Goal: Task Accomplishment & Management: Manage account settings

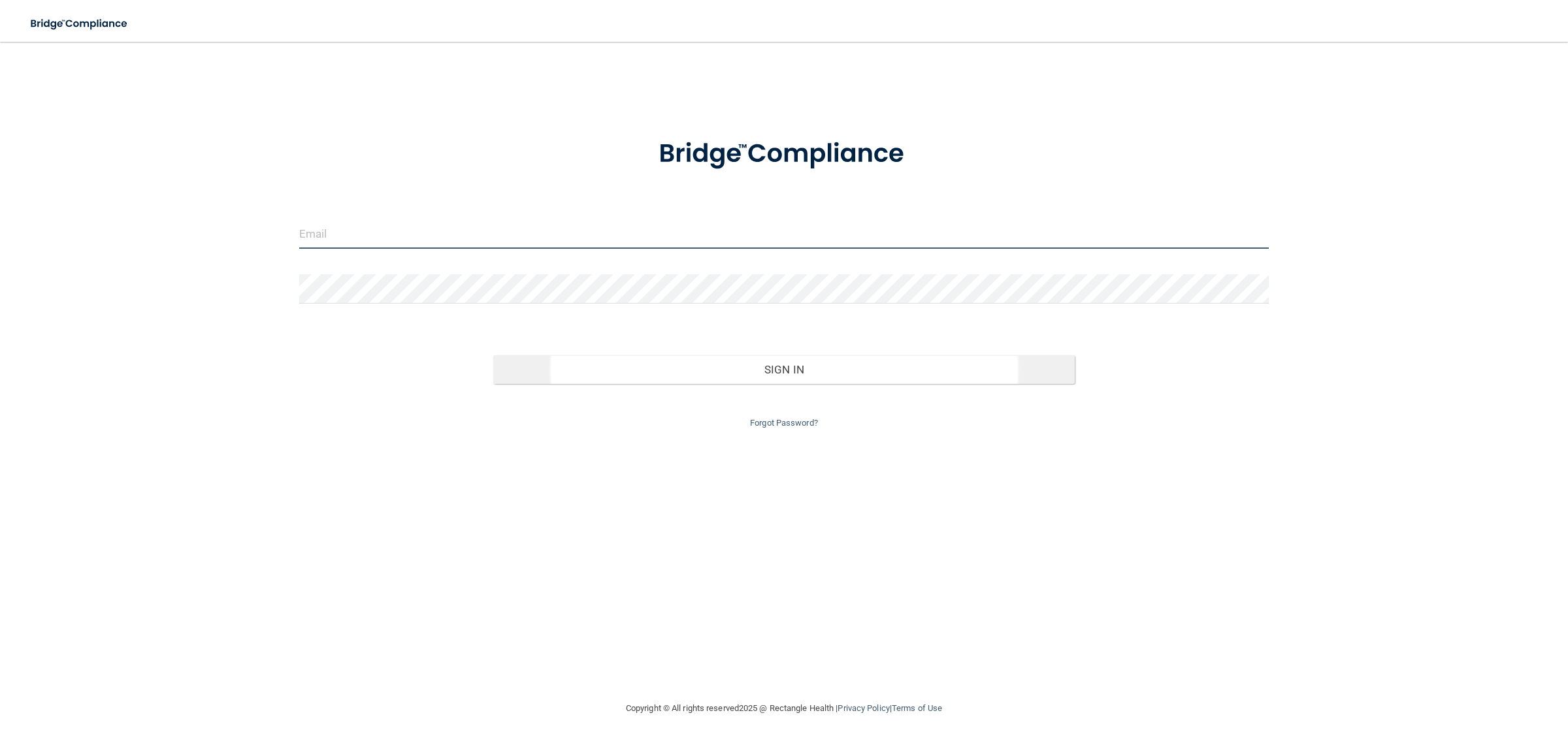
type input "[EMAIL_ADDRESS][DOMAIN_NAME]"
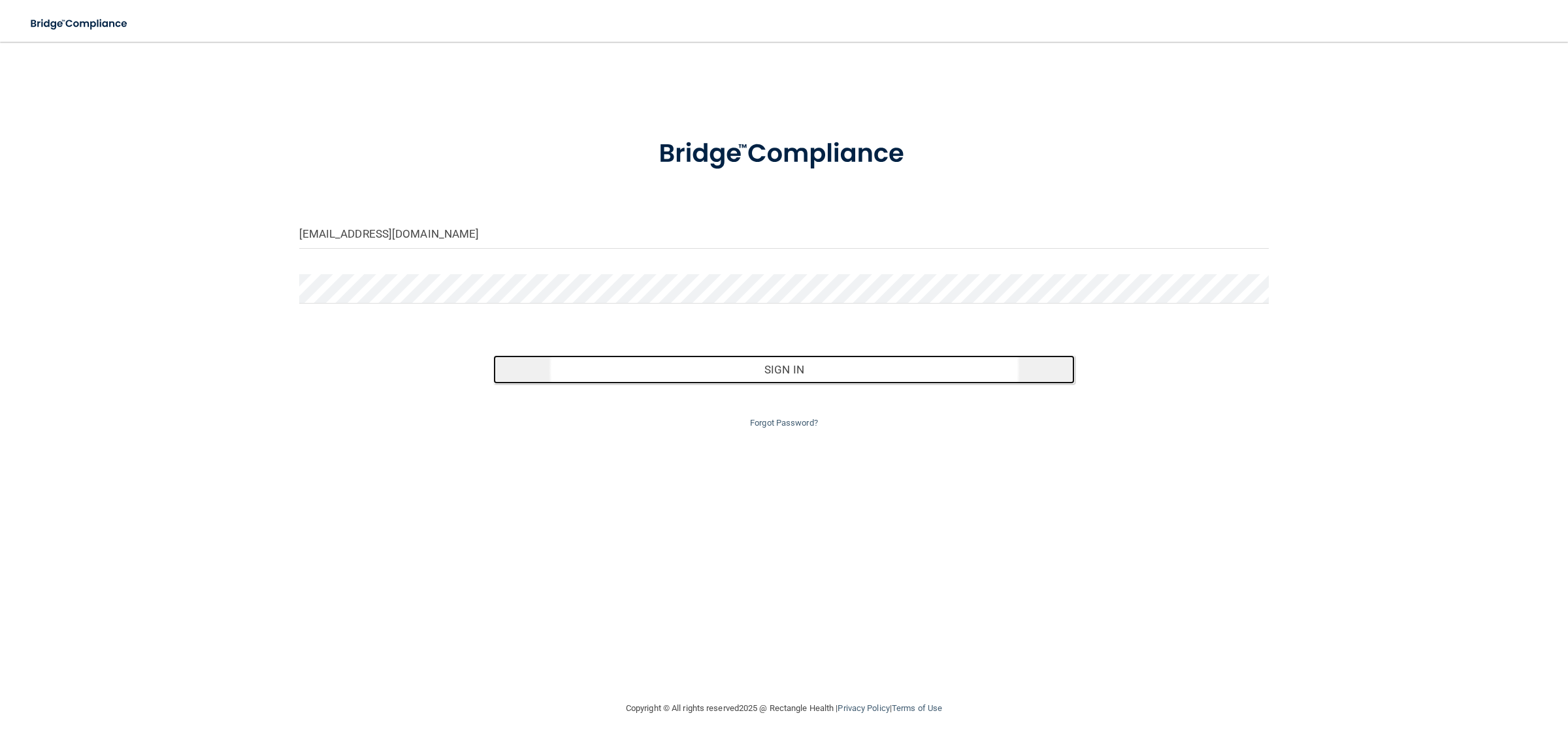
click at [934, 364] on button "Sign In" at bounding box center [784, 369] width 582 height 29
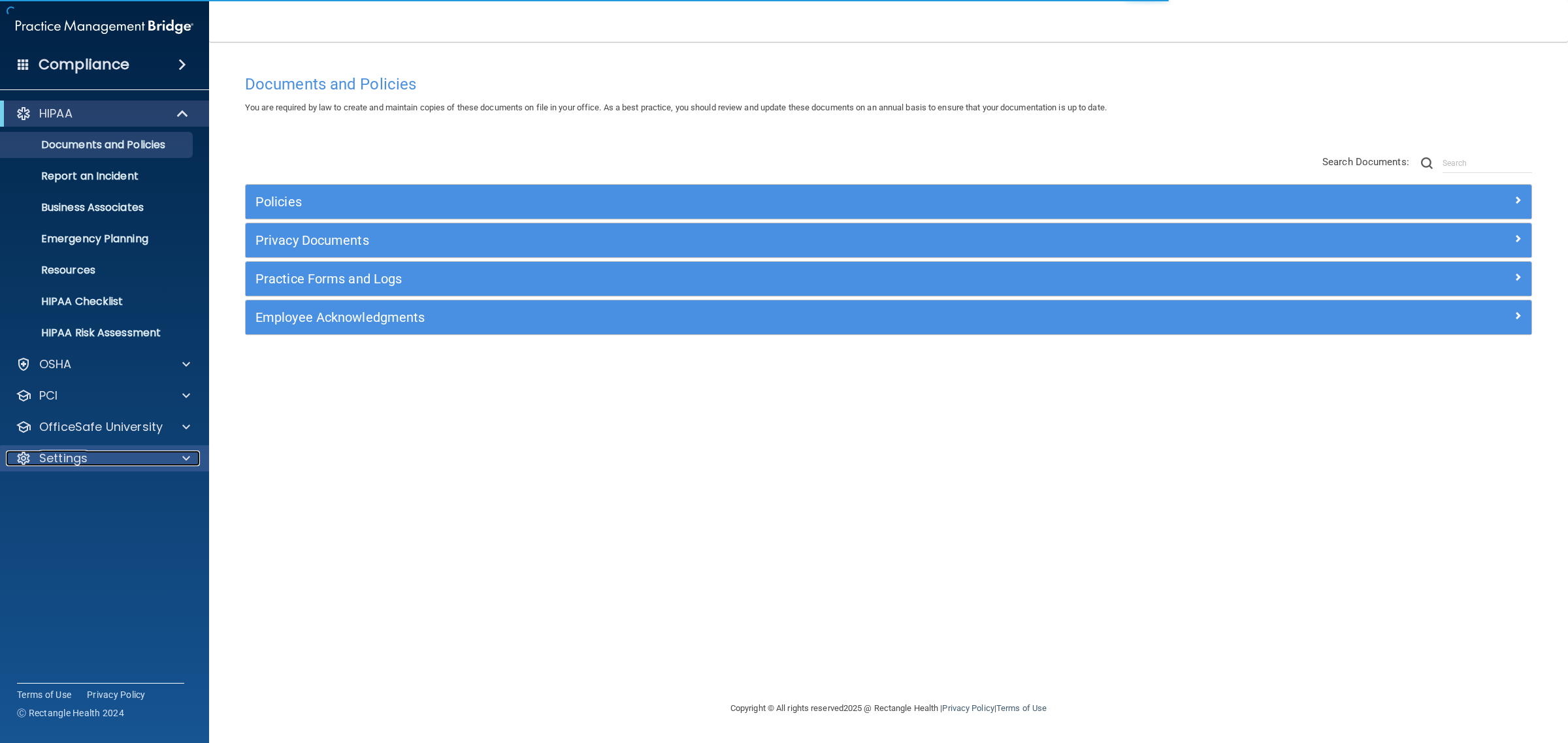
click at [117, 455] on div "Settings" at bounding box center [86, 458] width 162 height 16
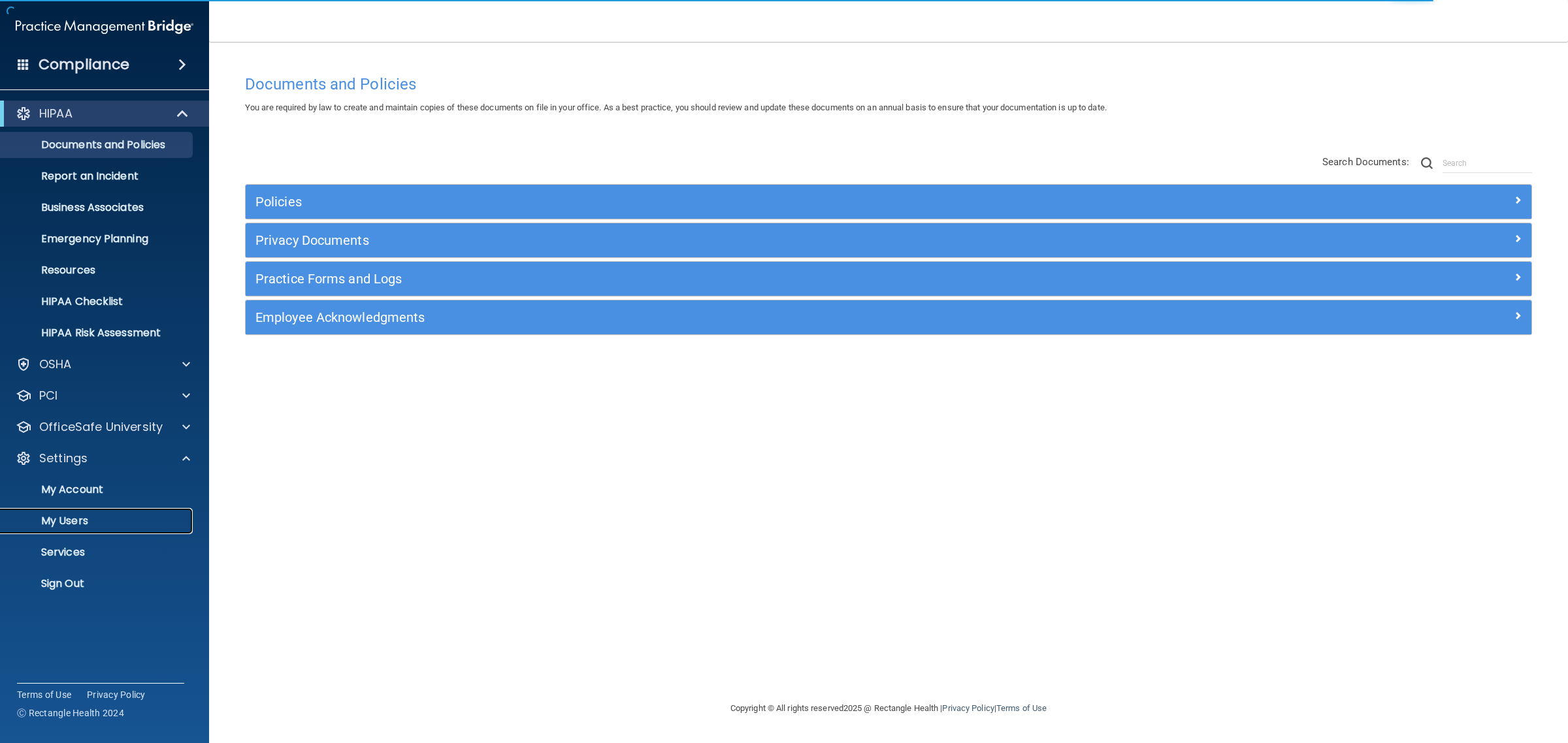
click at [76, 513] on link "My Users" at bounding box center [90, 520] width 206 height 26
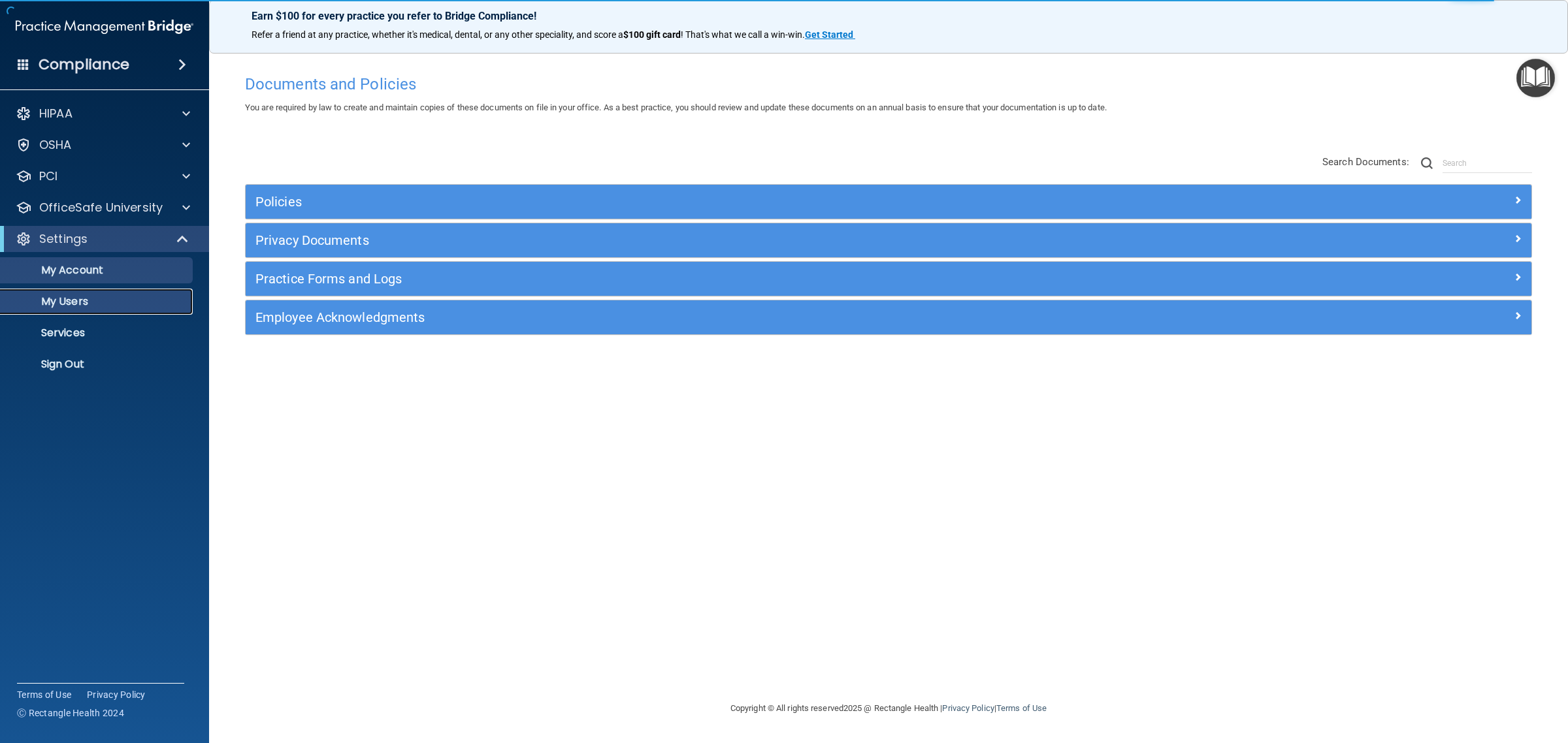
select select "20"
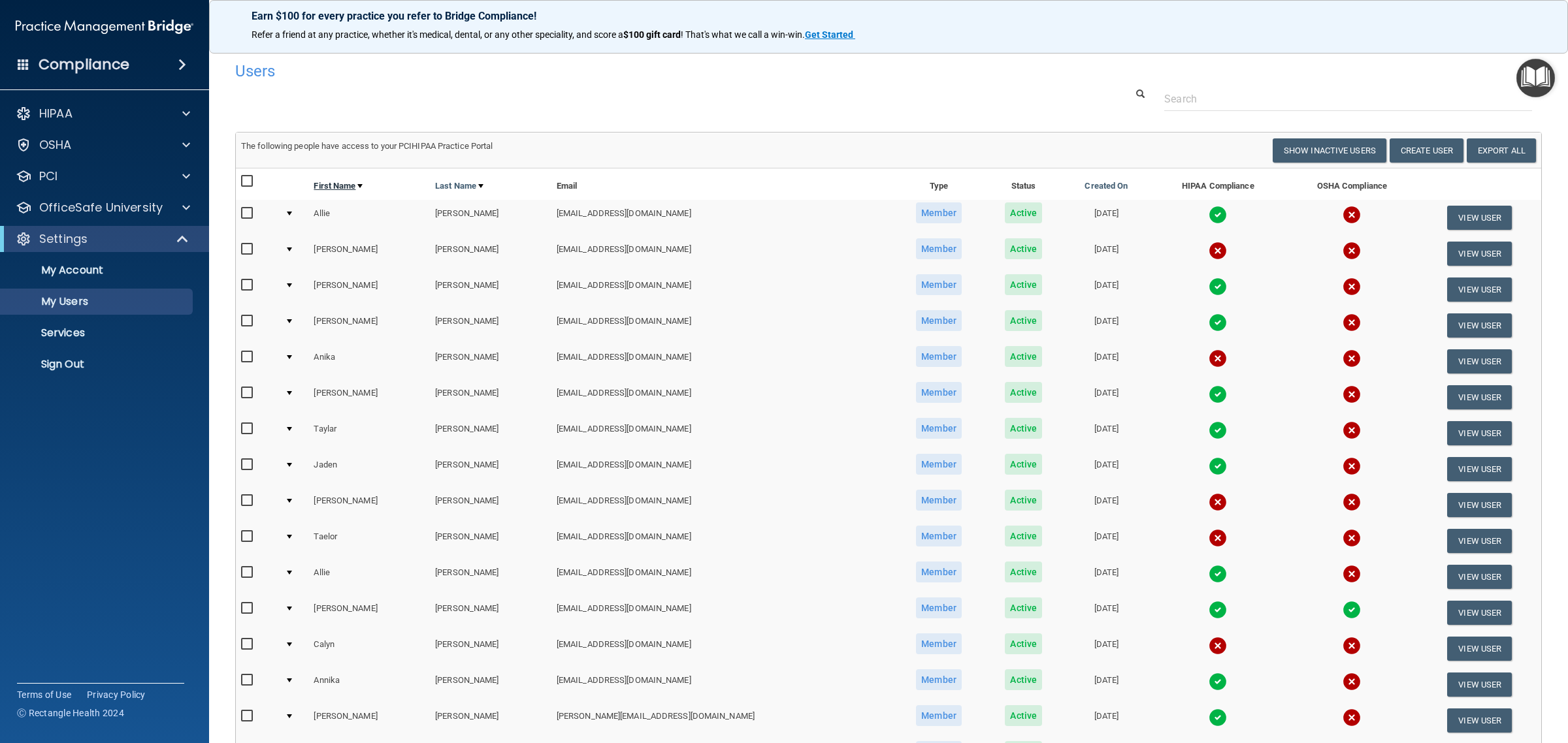
click at [357, 188] on link "First Name" at bounding box center [338, 186] width 49 height 16
select select "20"
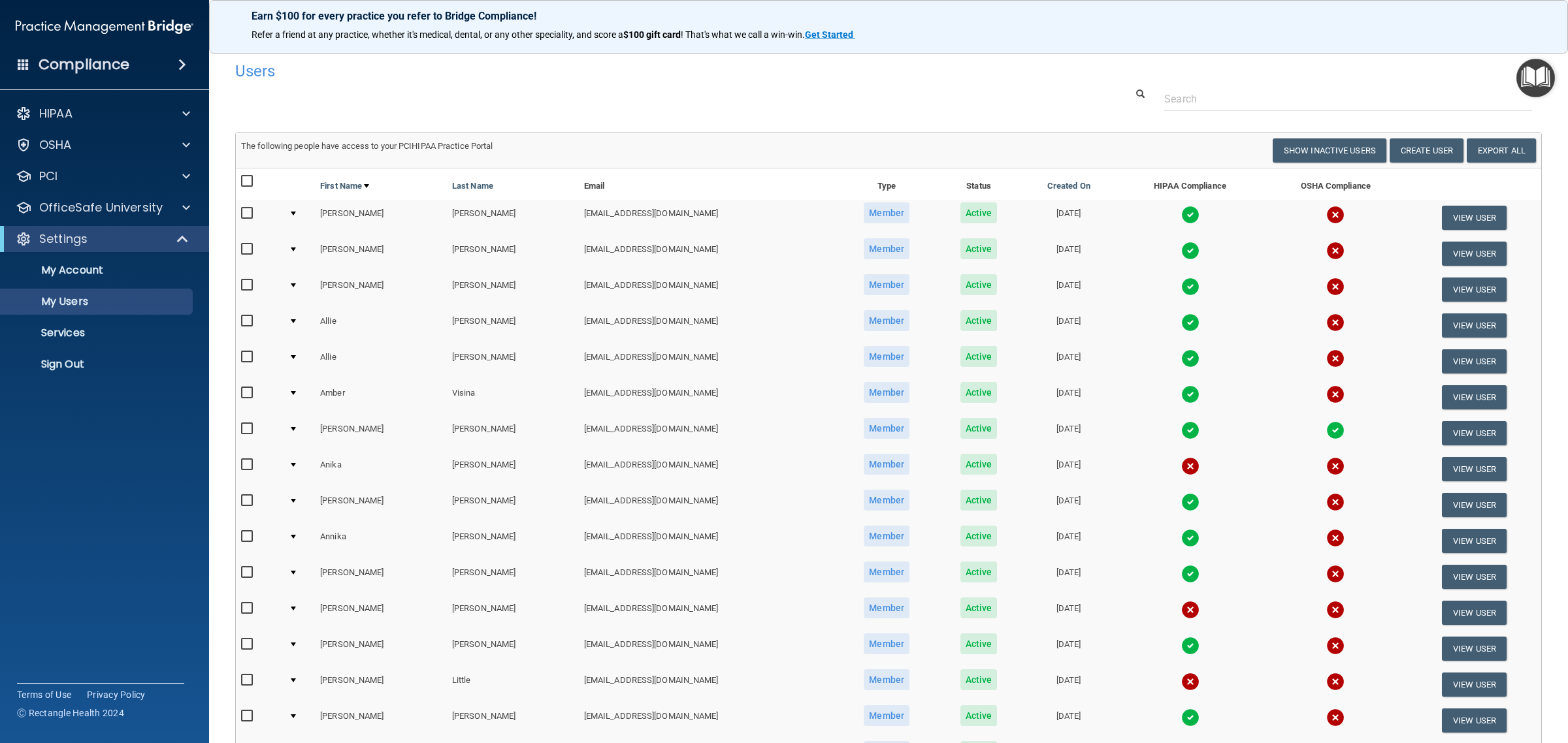
click at [247, 603] on input "checkbox" at bounding box center [249, 608] width 15 height 11
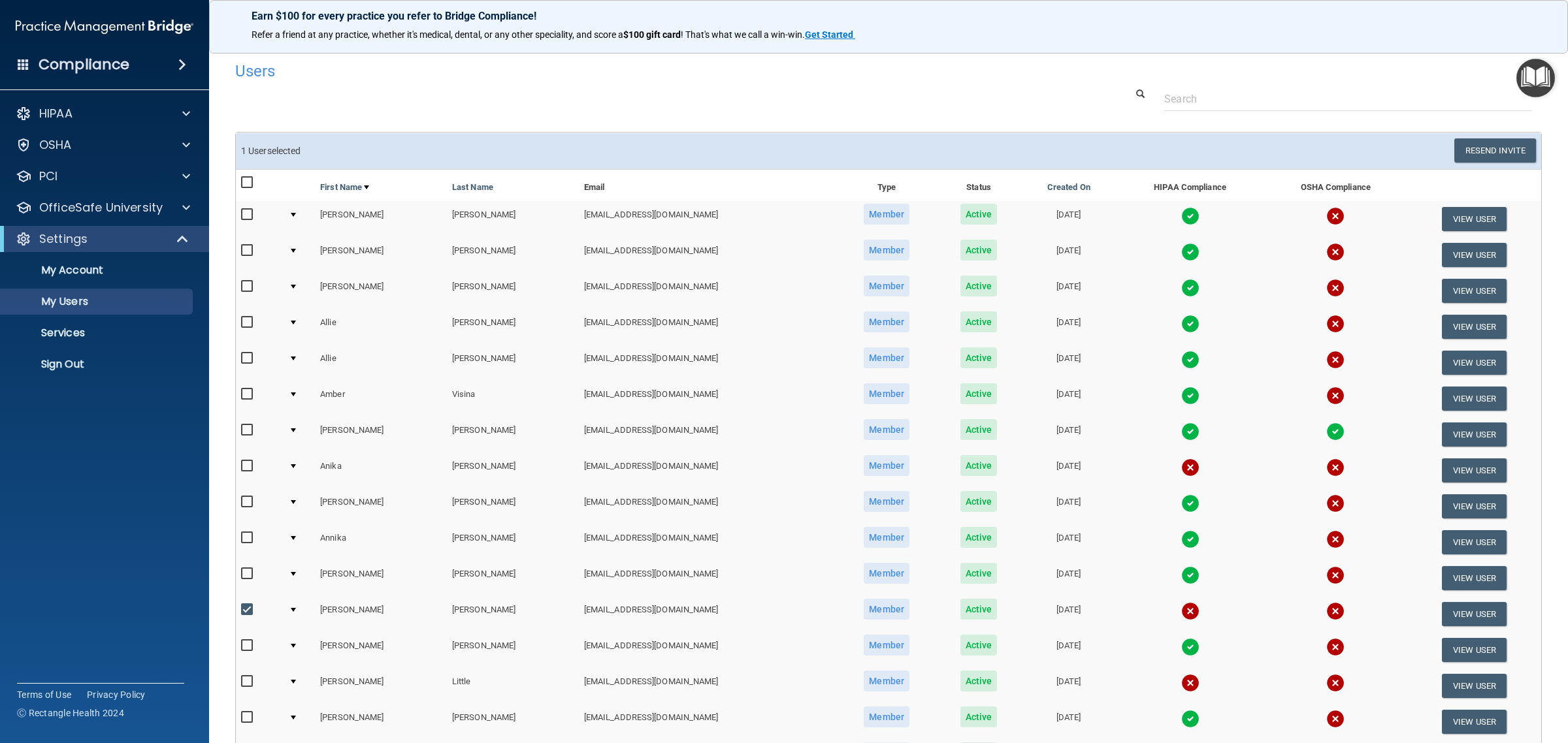
click at [252, 608] on input "checkbox" at bounding box center [249, 610] width 15 height 11
checkbox input "false"
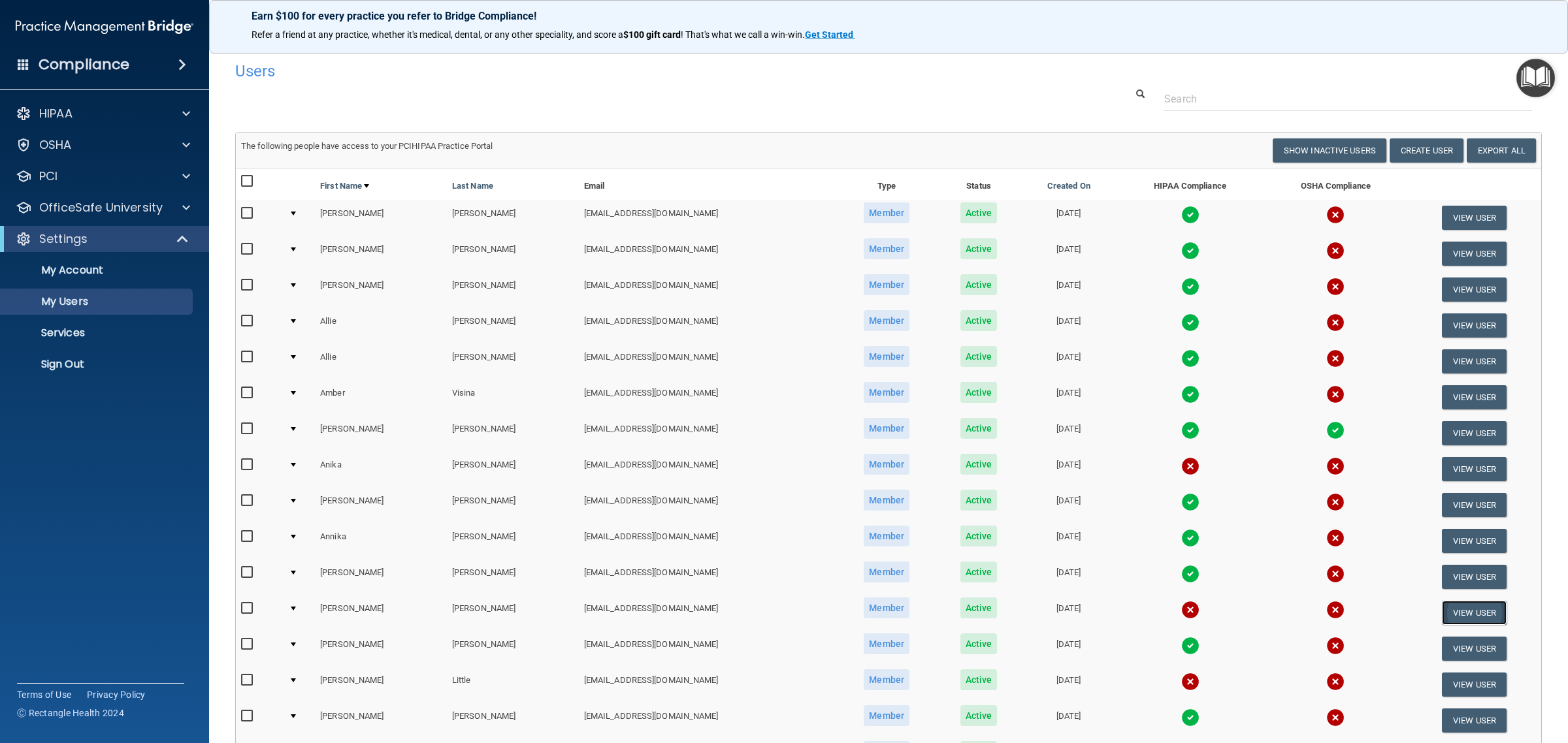
click at [1448, 608] on button "View User" at bounding box center [1474, 613] width 65 height 24
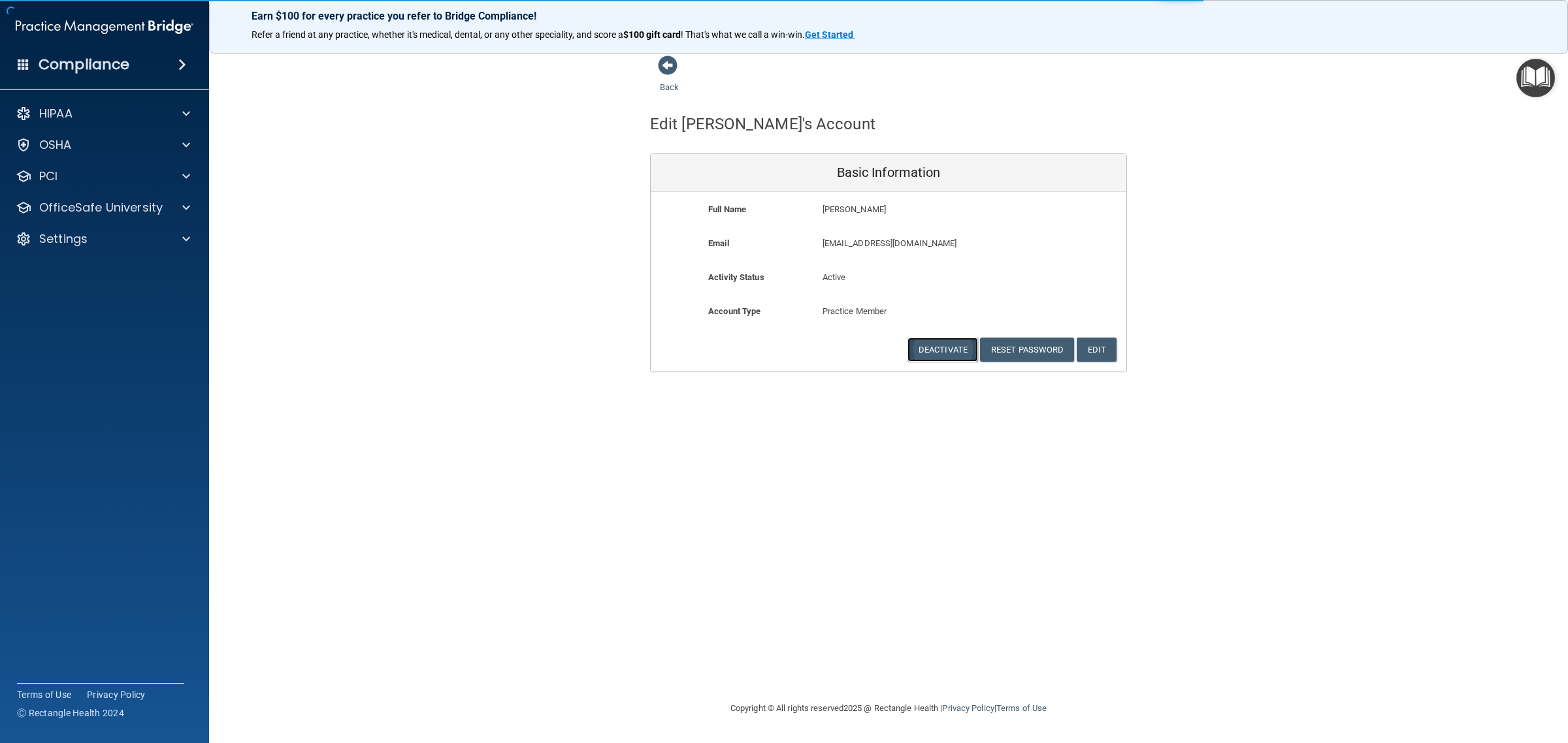
click at [944, 352] on button "Deactivate" at bounding box center [942, 349] width 71 height 24
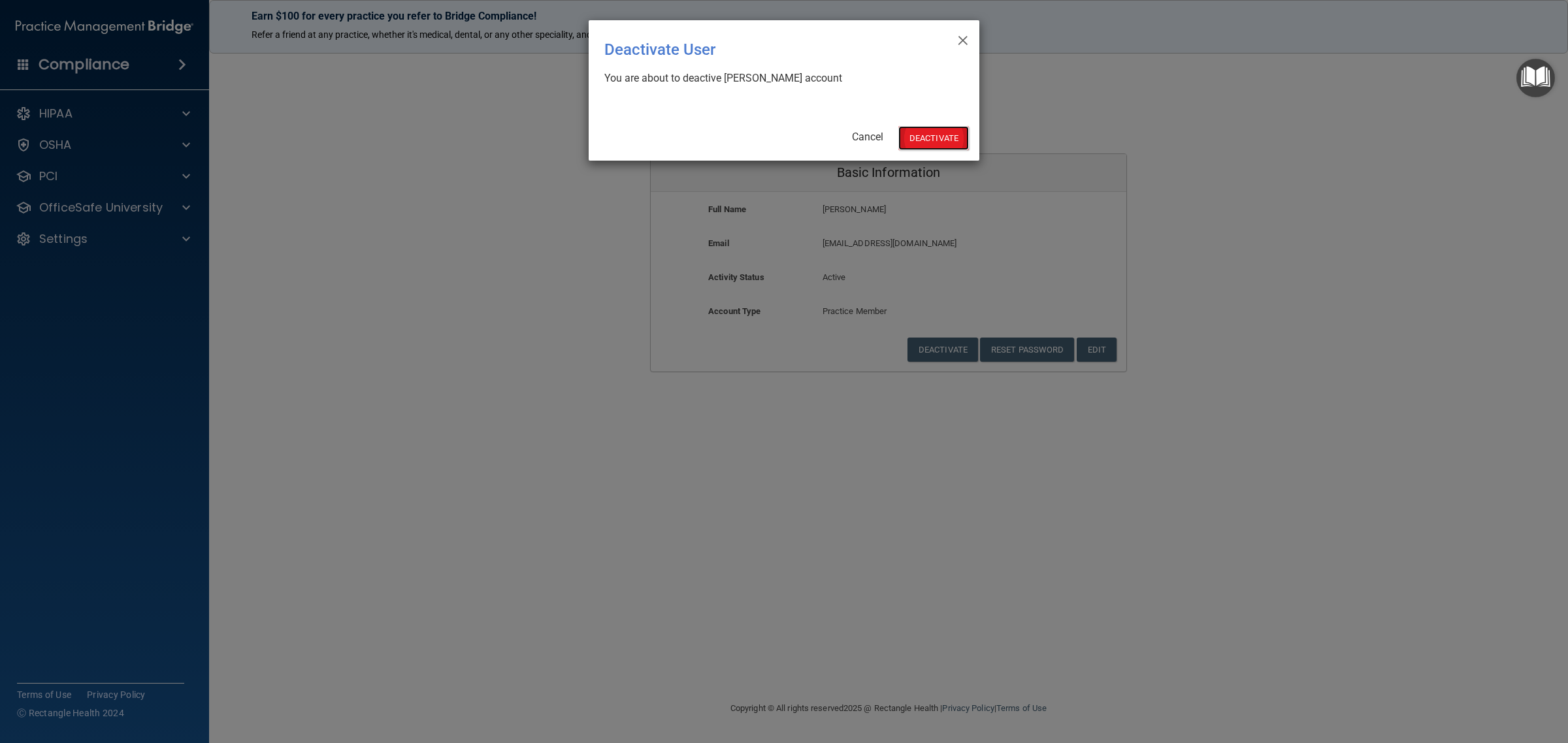
click at [935, 132] on button "Deactivate" at bounding box center [933, 138] width 71 height 24
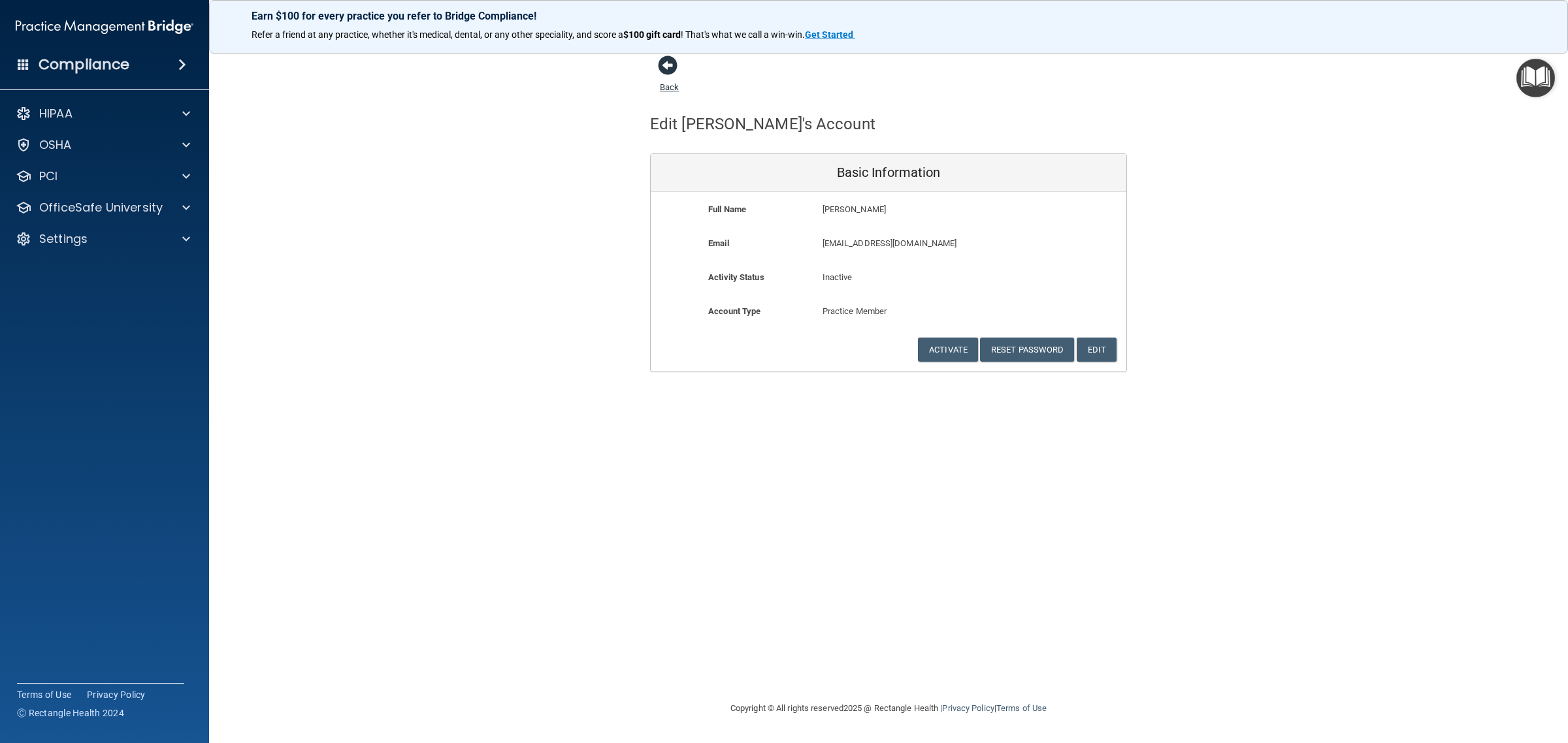
click at [671, 74] on span at bounding box center [668, 66] width 20 height 20
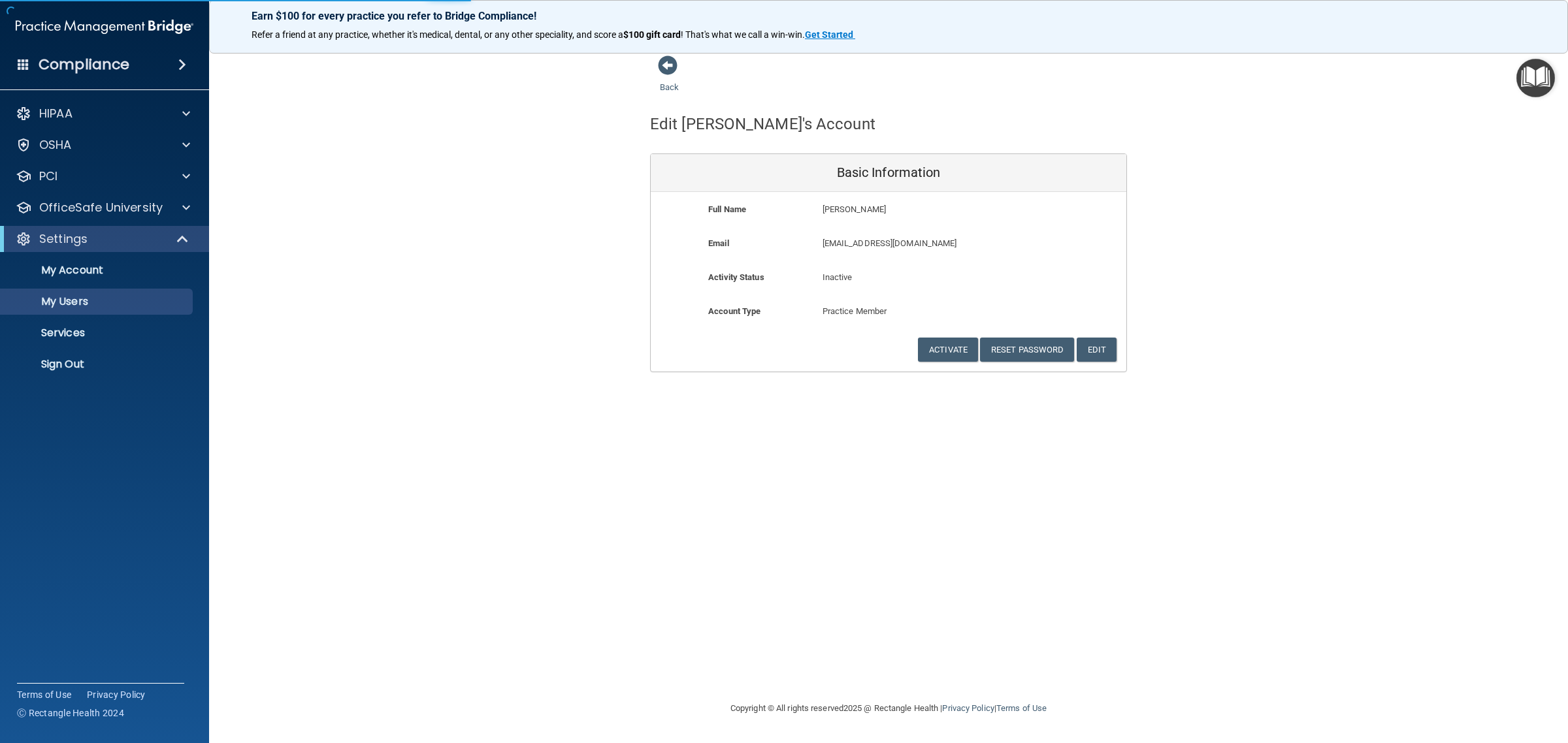
select select "20"
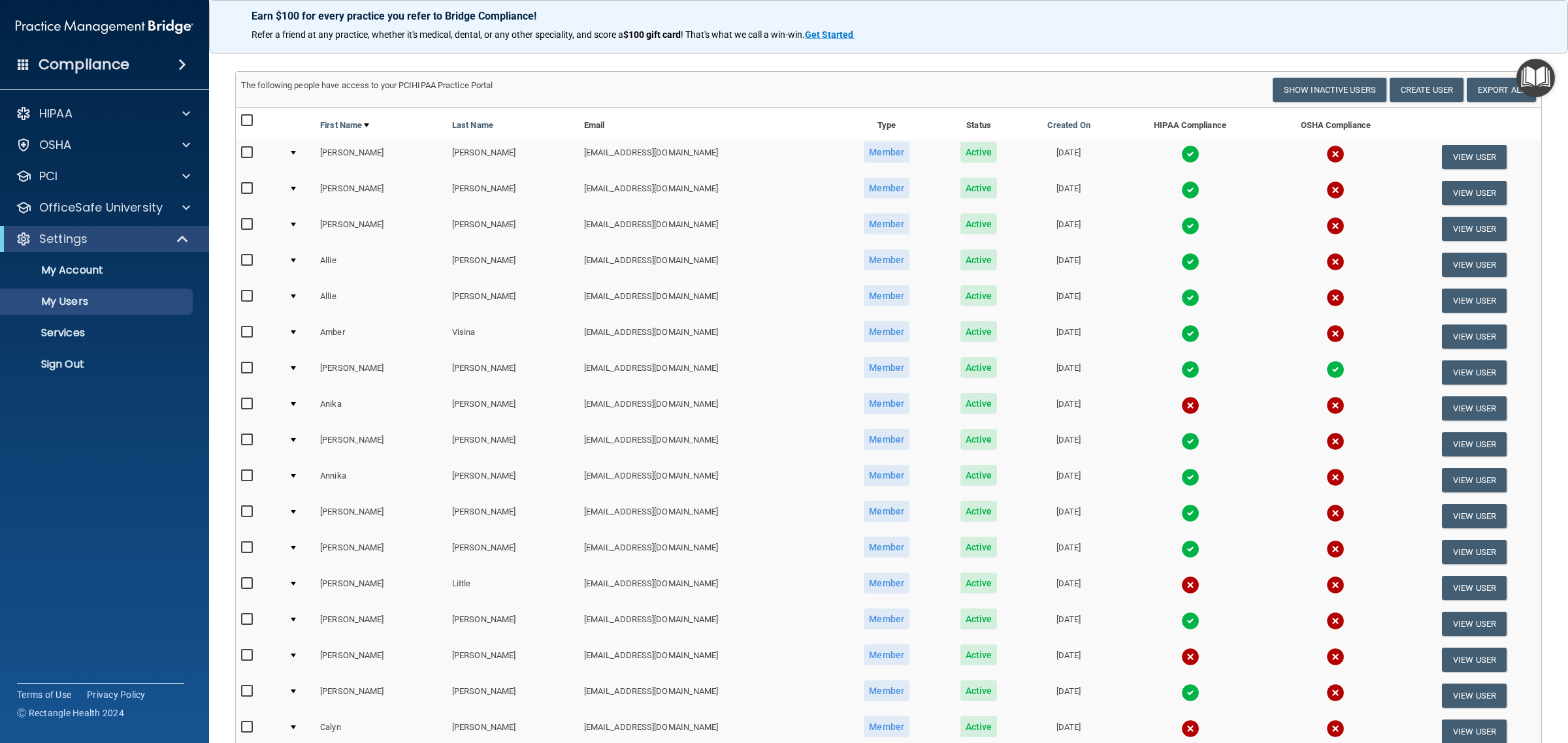
scroll to position [327, 0]
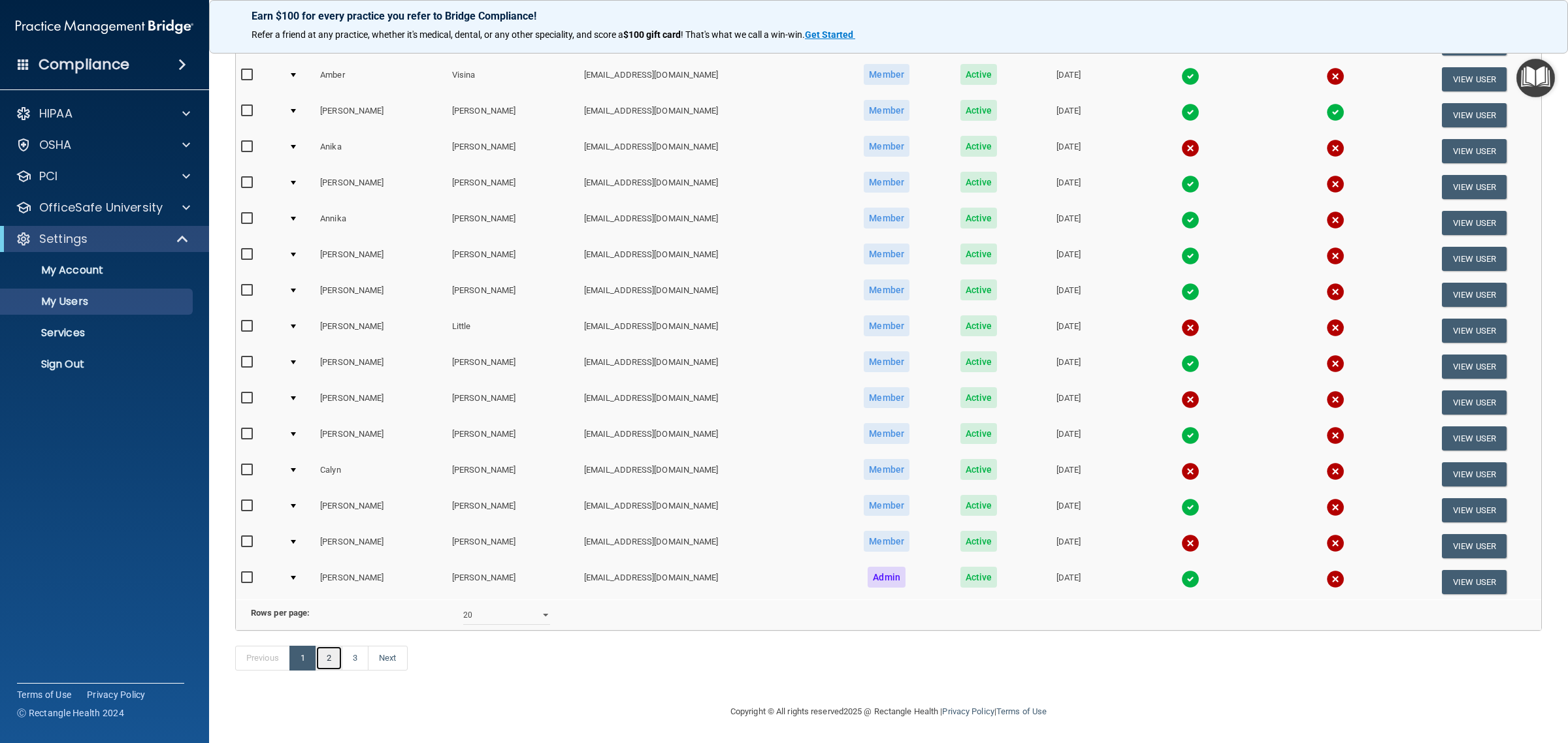
click at [340, 671] on link "2" at bounding box center [329, 658] width 27 height 25
select select "20"
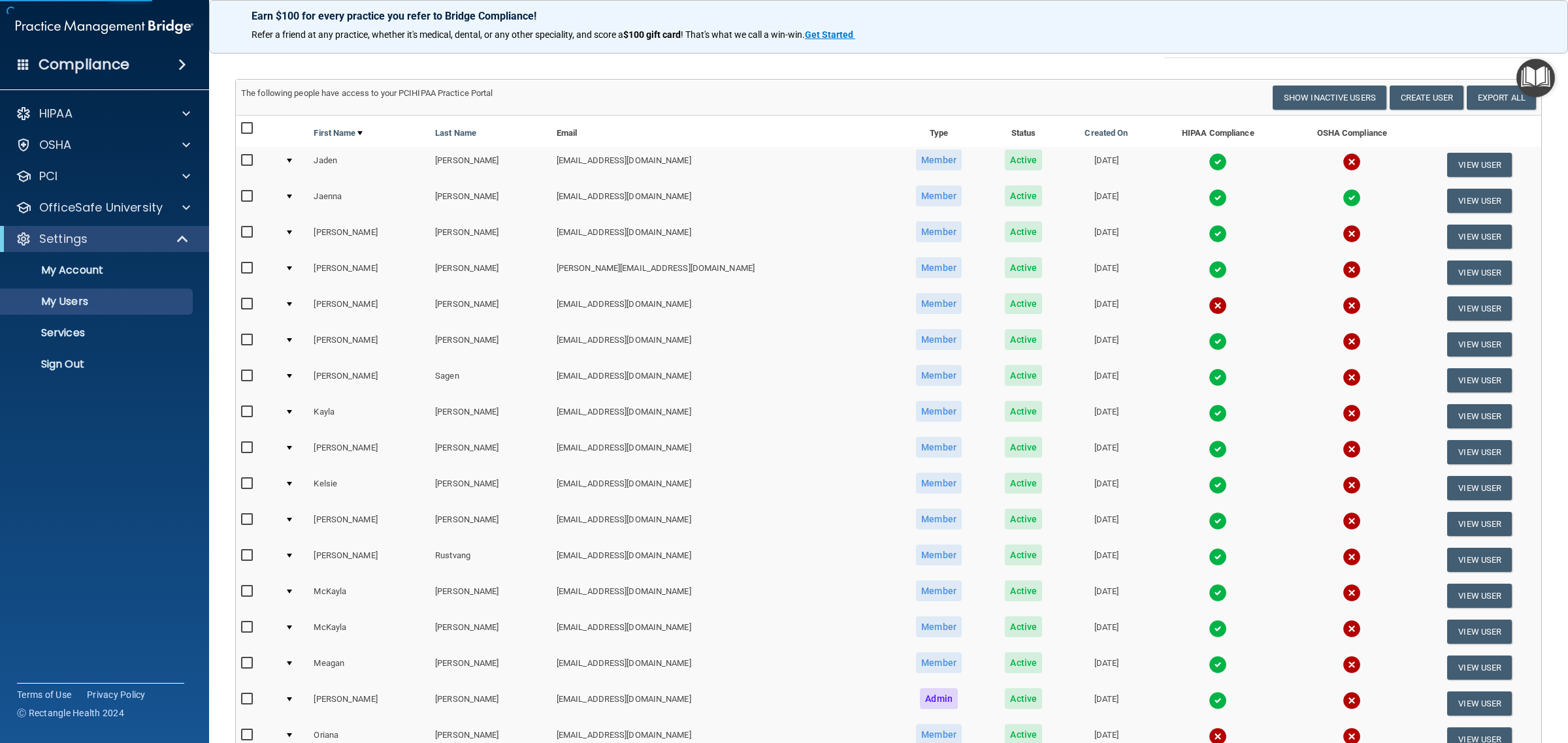
scroll to position [81, 0]
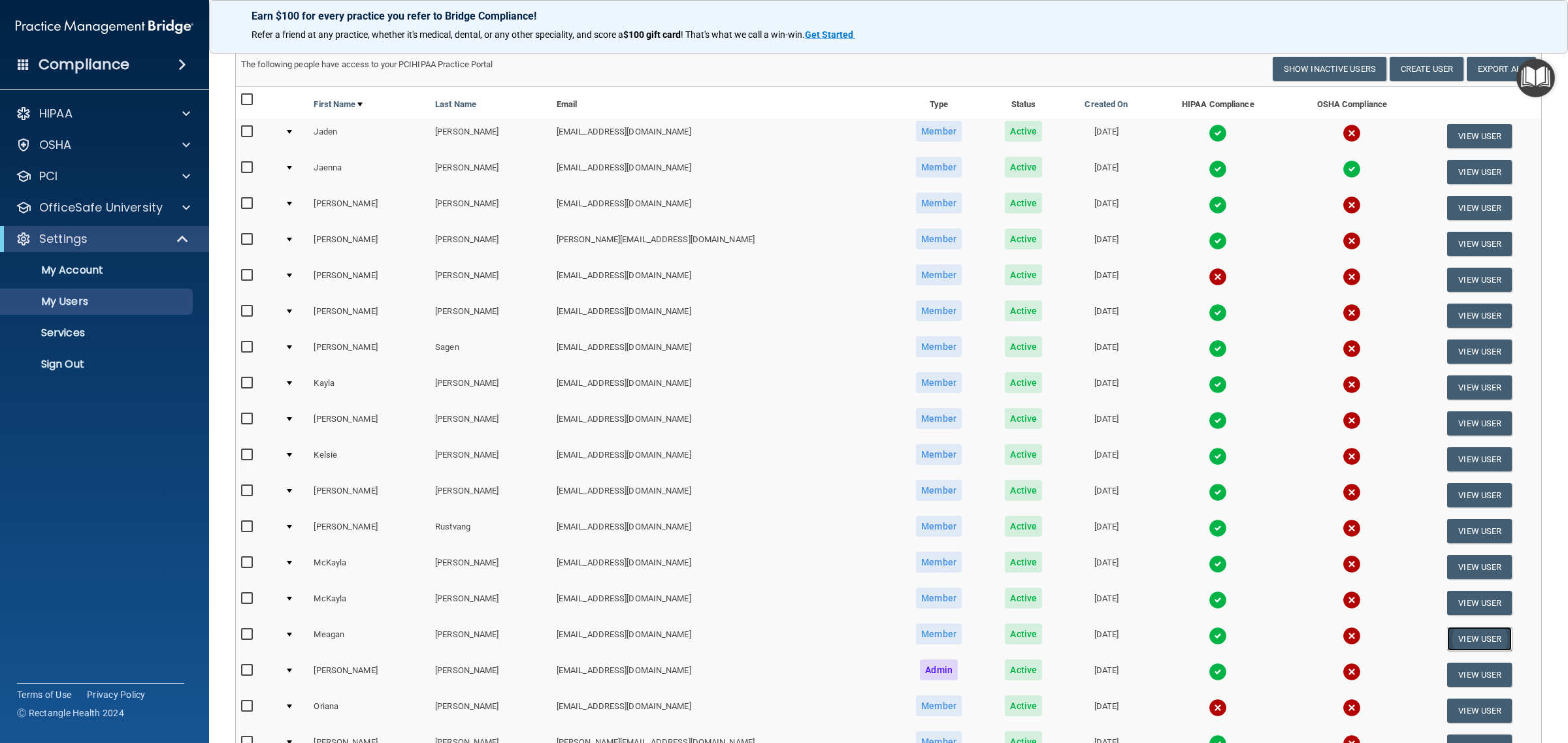
click at [1460, 632] on button "View User" at bounding box center [1479, 638] width 65 height 24
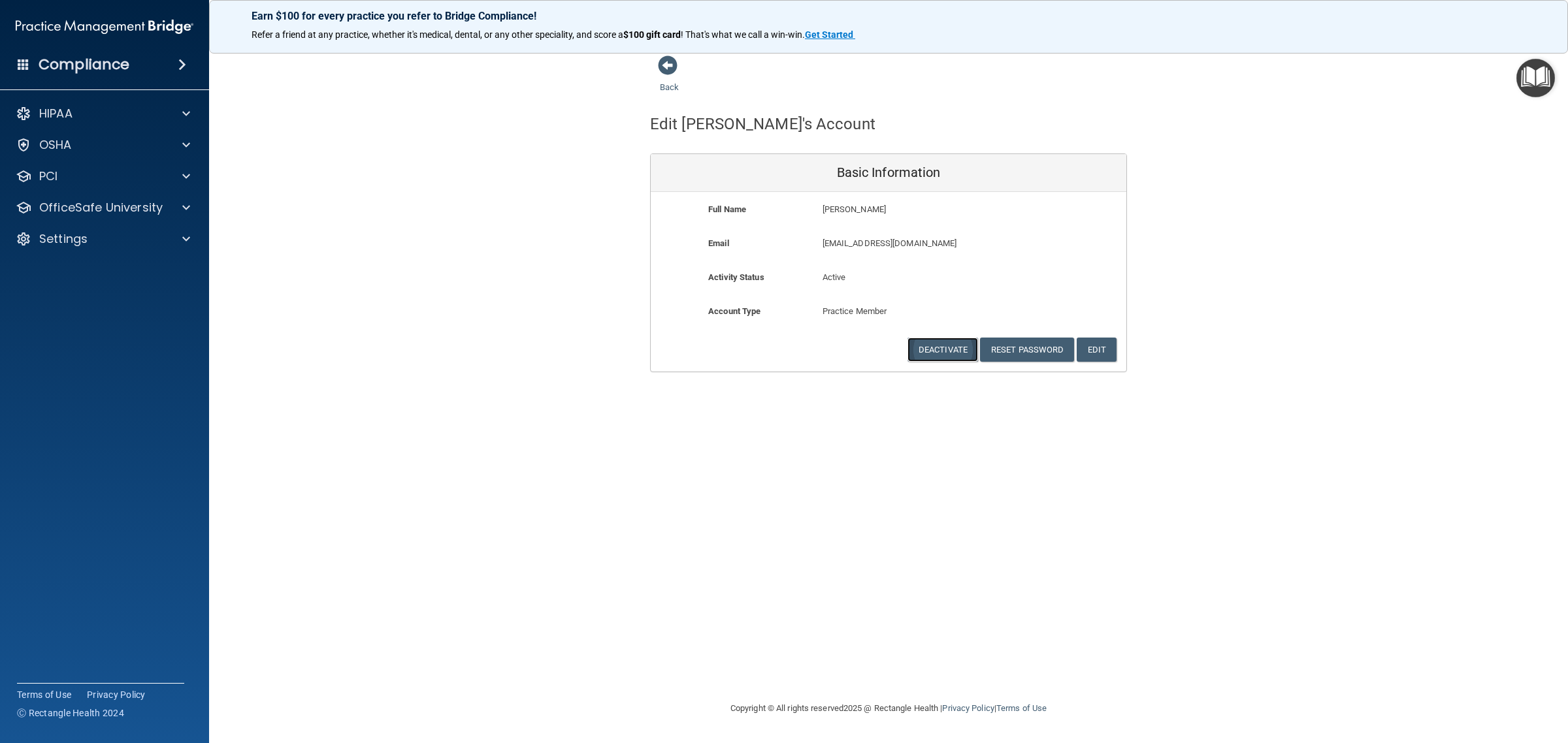
click at [964, 351] on button "Deactivate" at bounding box center [942, 349] width 71 height 24
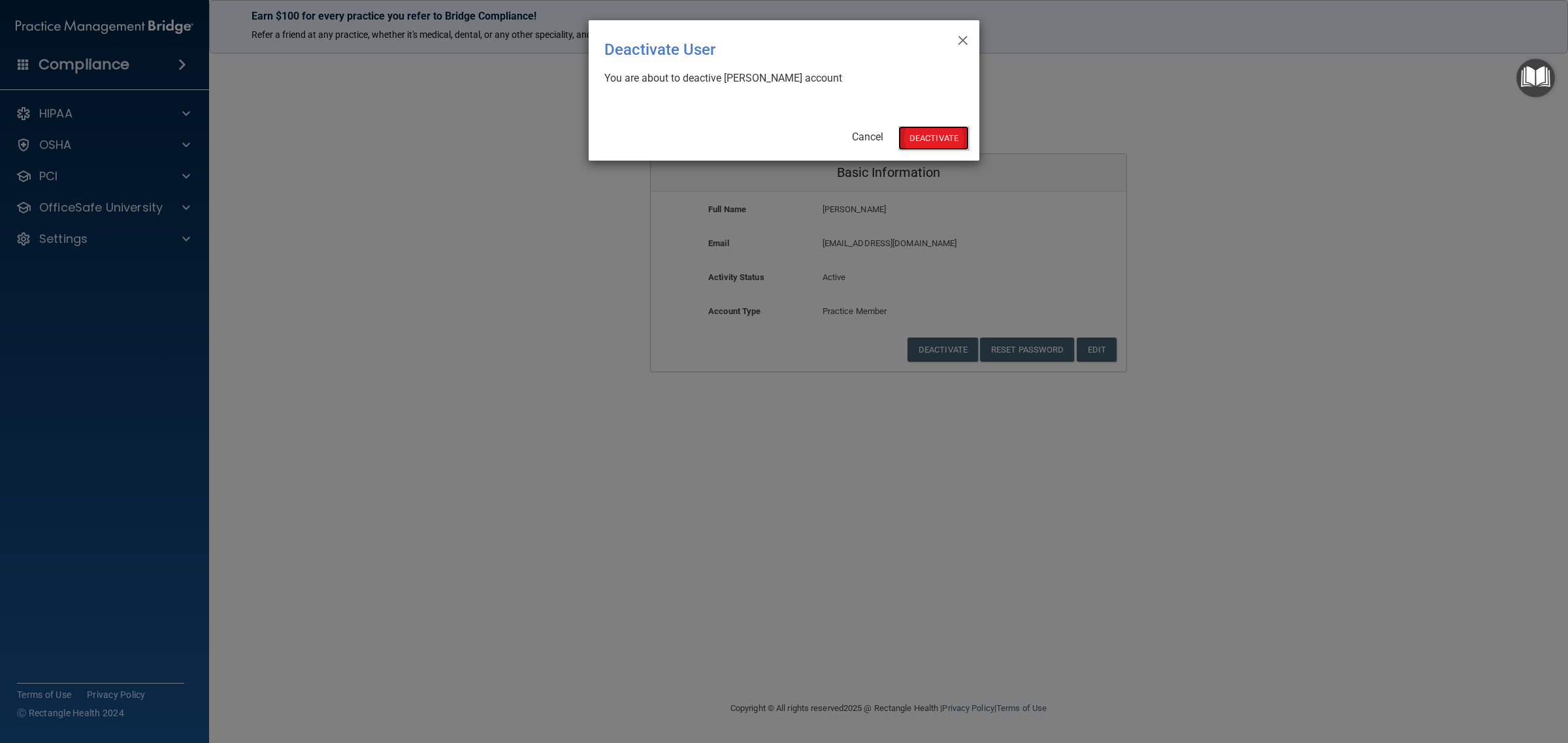
click at [915, 135] on button "Deactivate" at bounding box center [933, 138] width 71 height 24
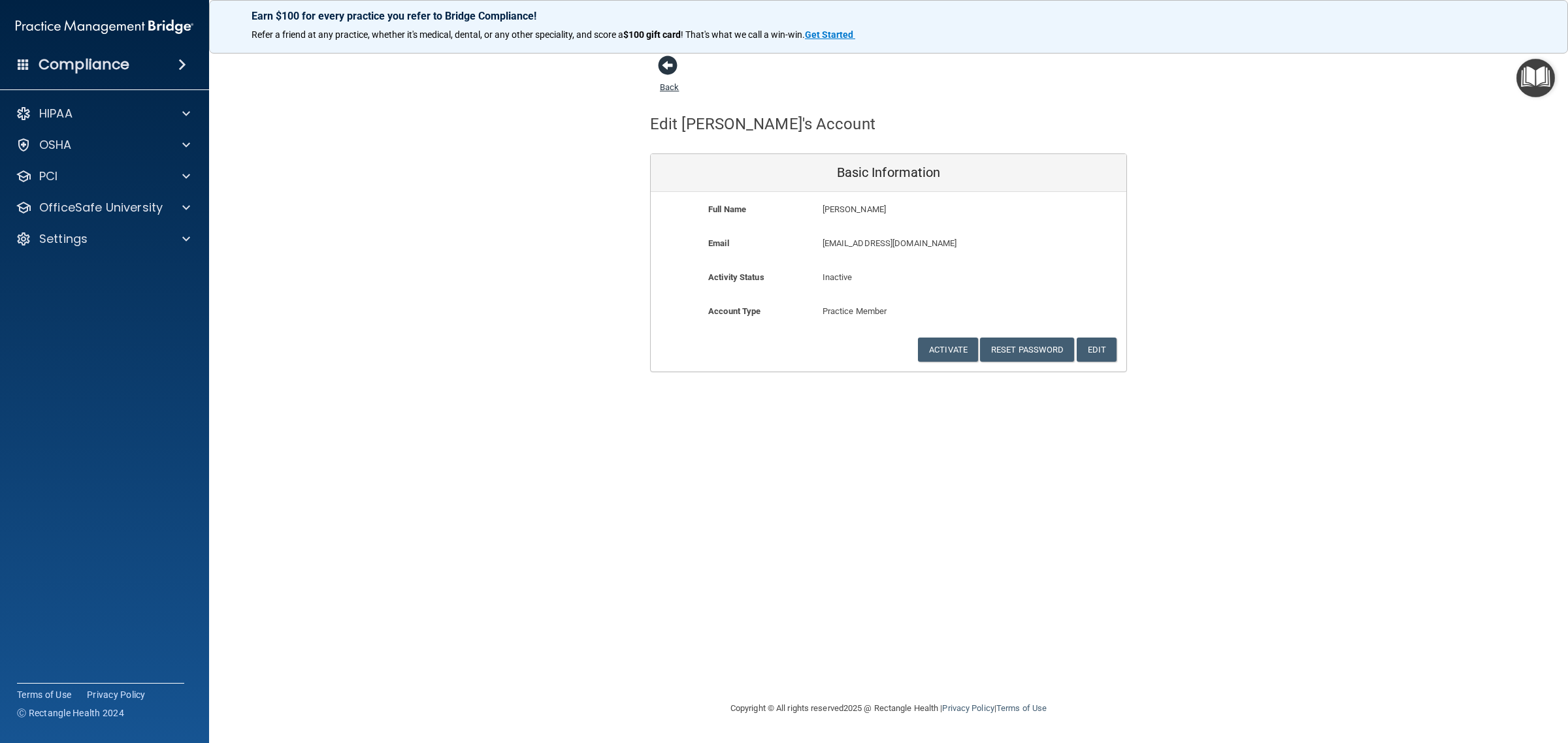
click at [667, 67] on span at bounding box center [668, 66] width 20 height 20
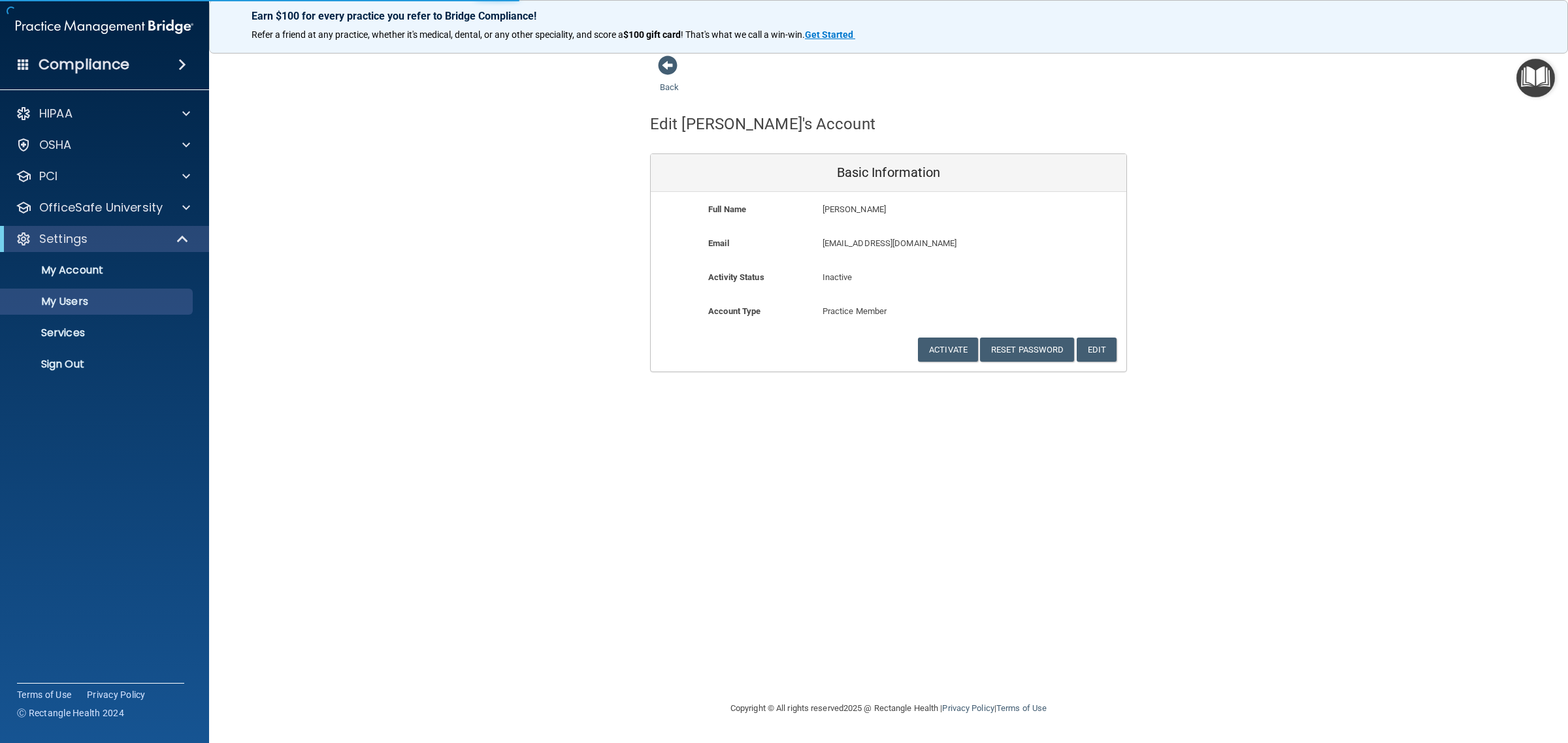
select select "20"
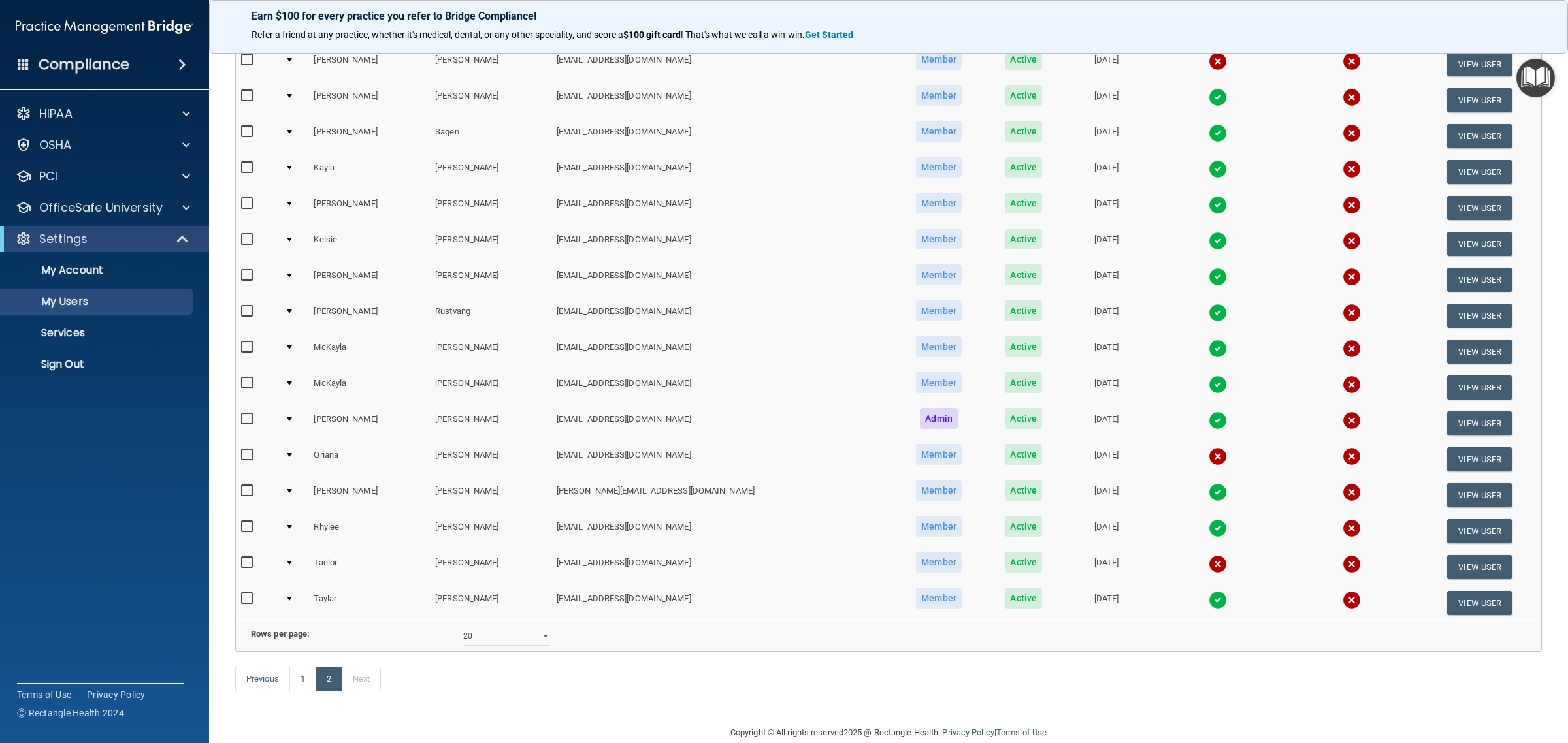
scroll to position [337, 0]
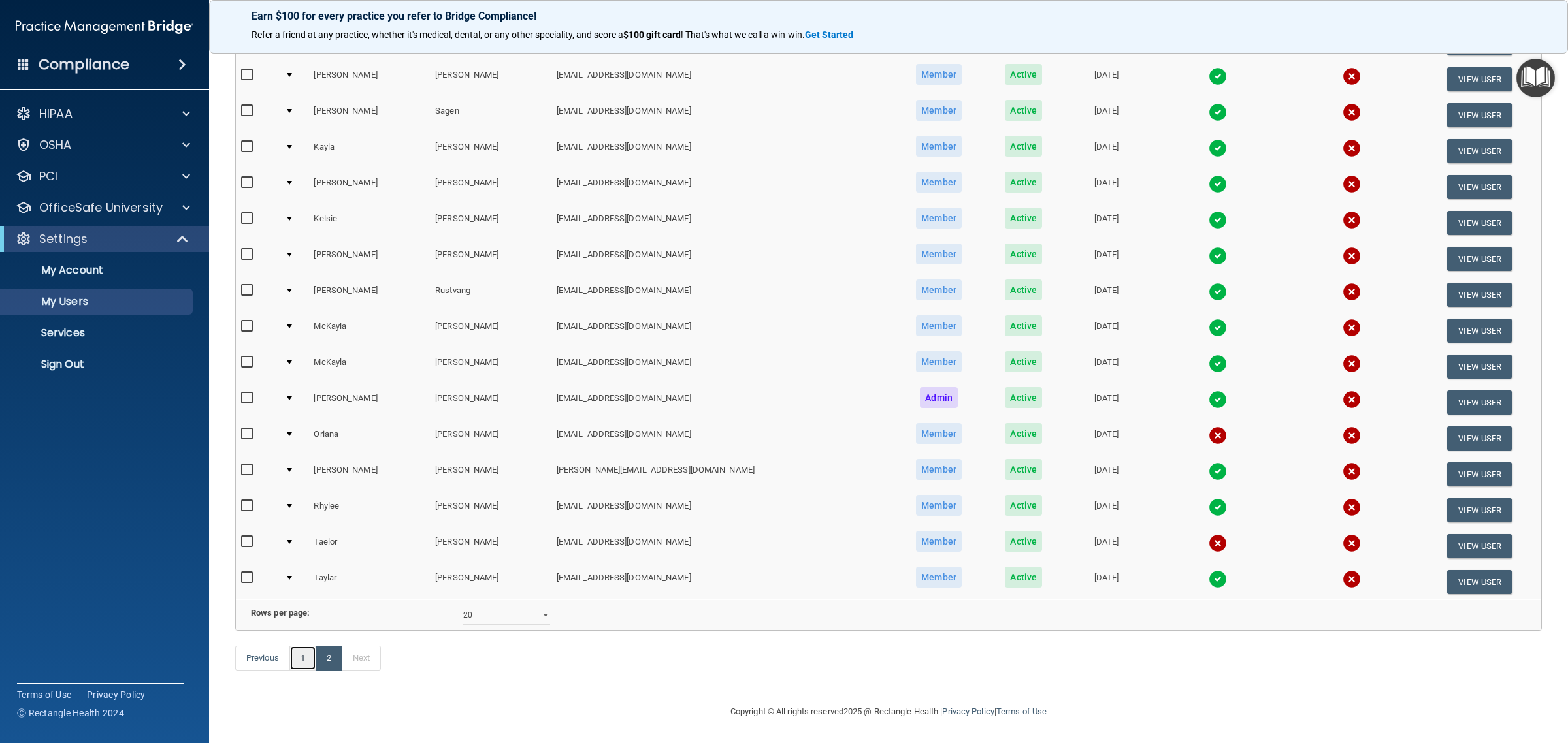
click at [304, 667] on link "1" at bounding box center [303, 658] width 27 height 25
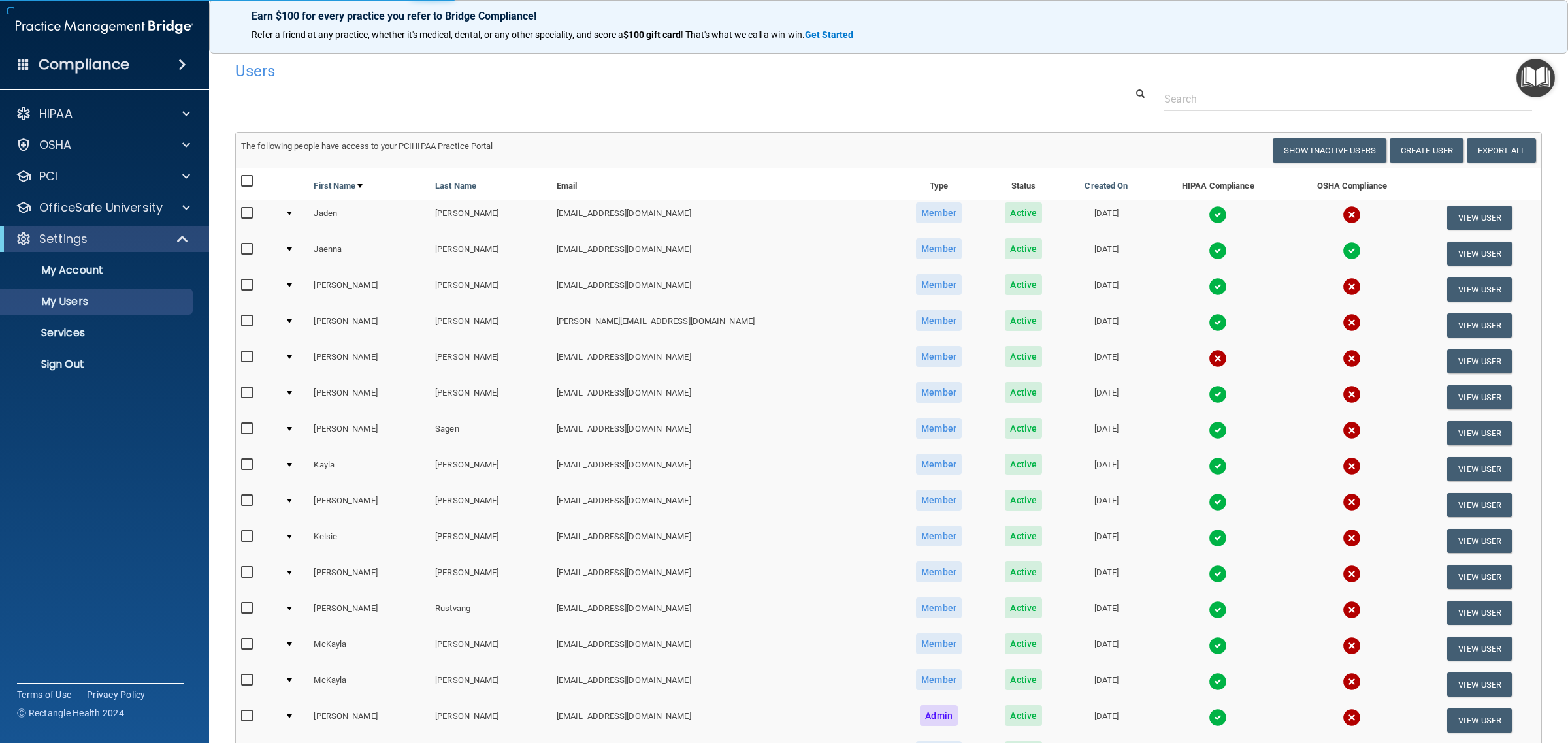
select select "20"
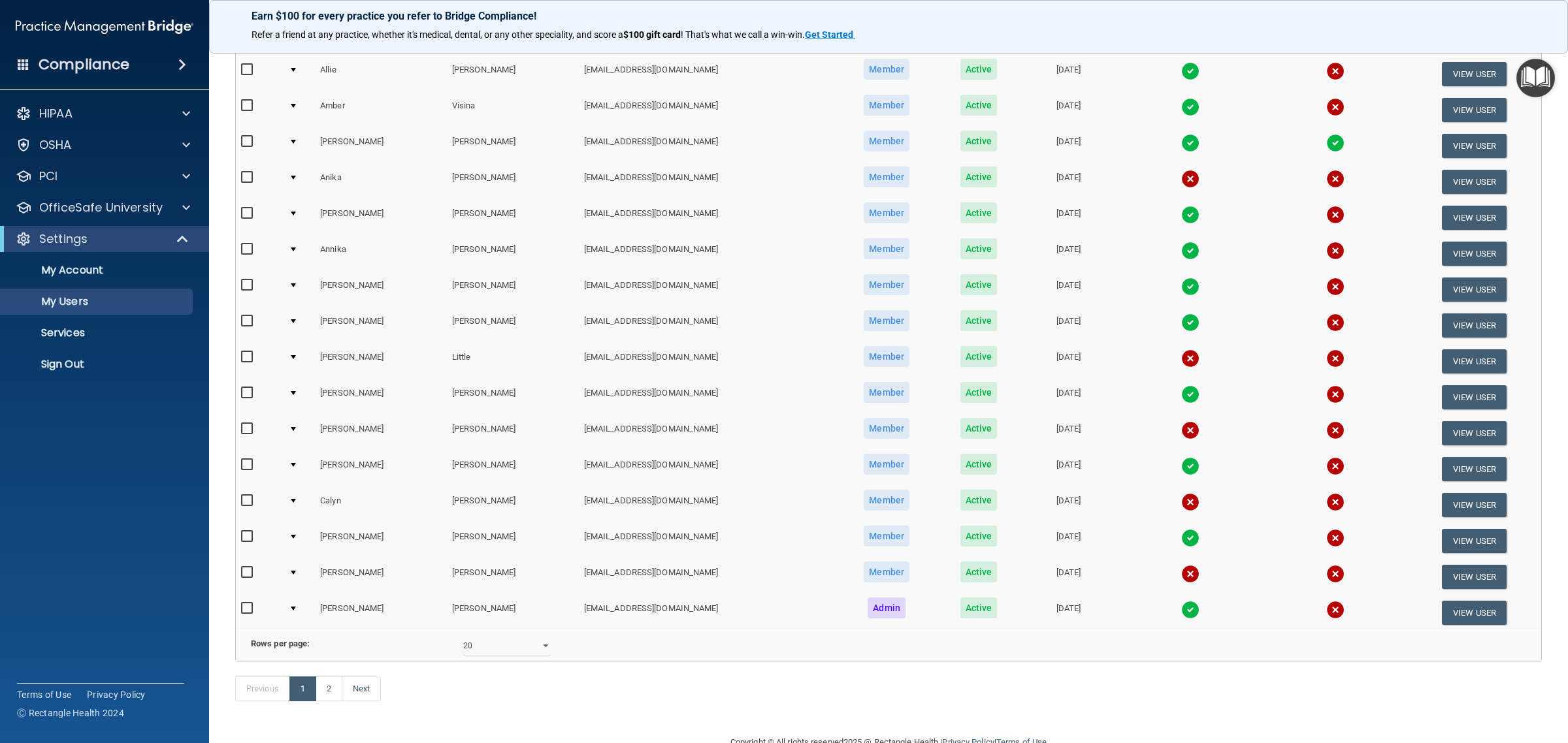
scroll to position [327, 0]
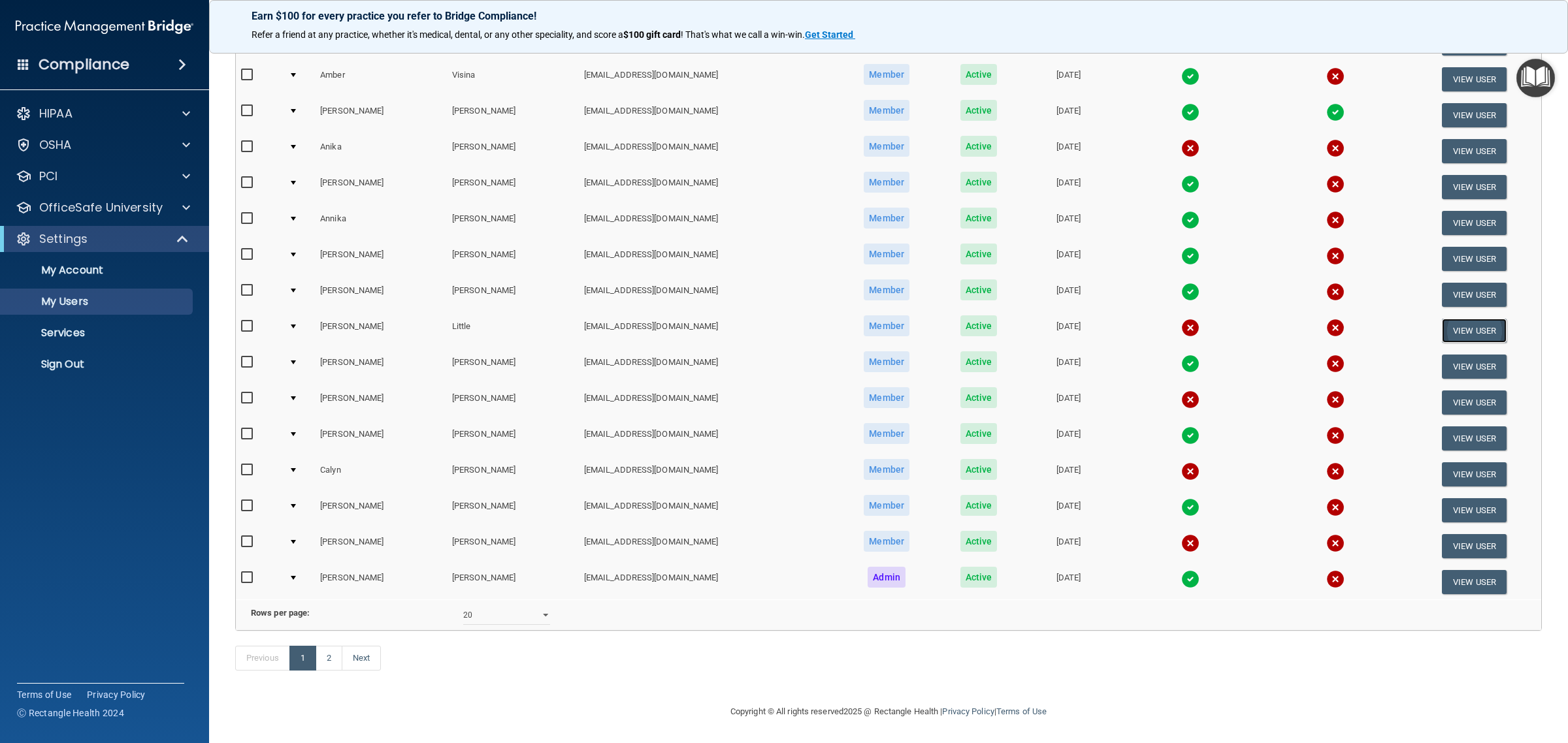
click at [1461, 324] on button "View User" at bounding box center [1474, 330] width 65 height 24
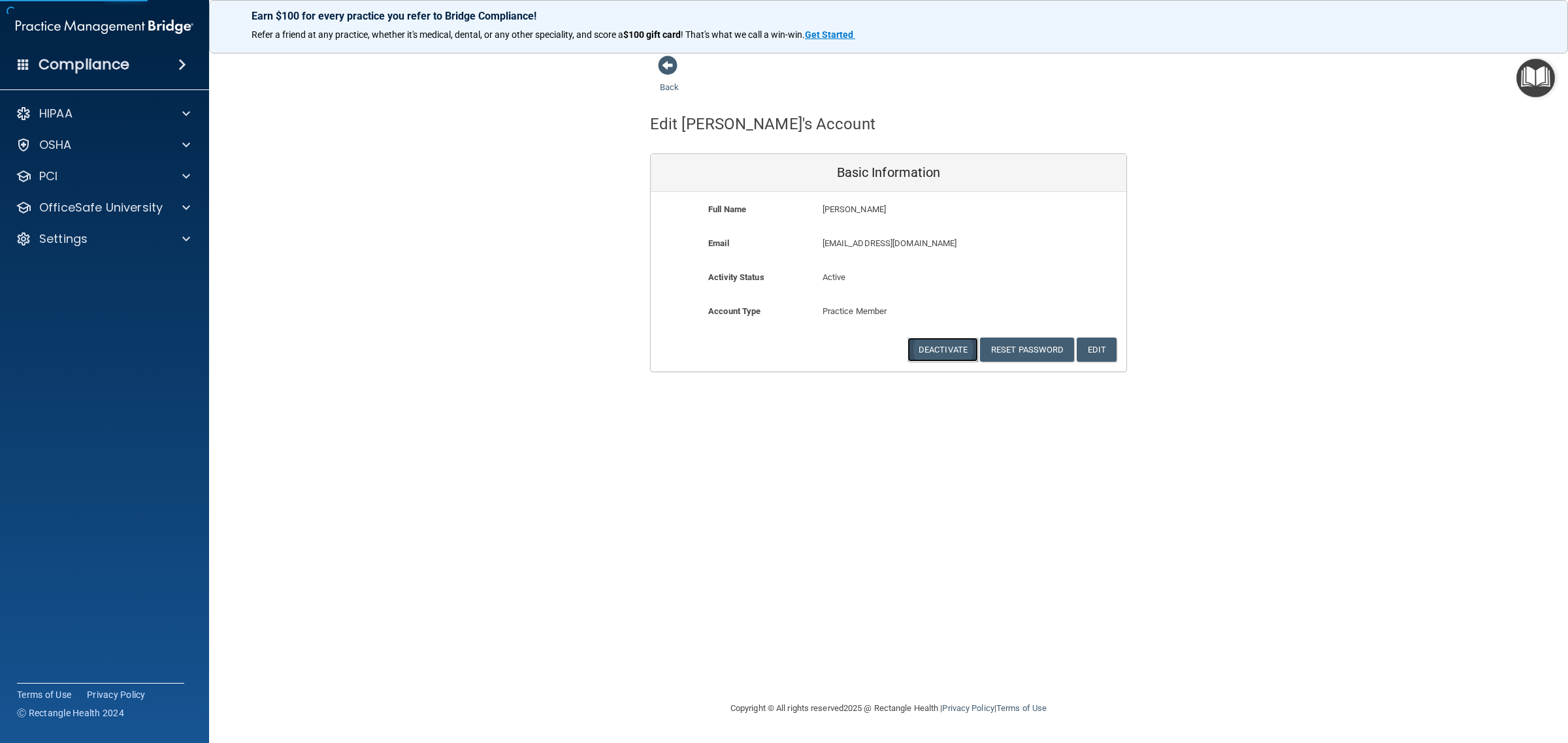
click at [965, 354] on button "Deactivate" at bounding box center [942, 349] width 71 height 24
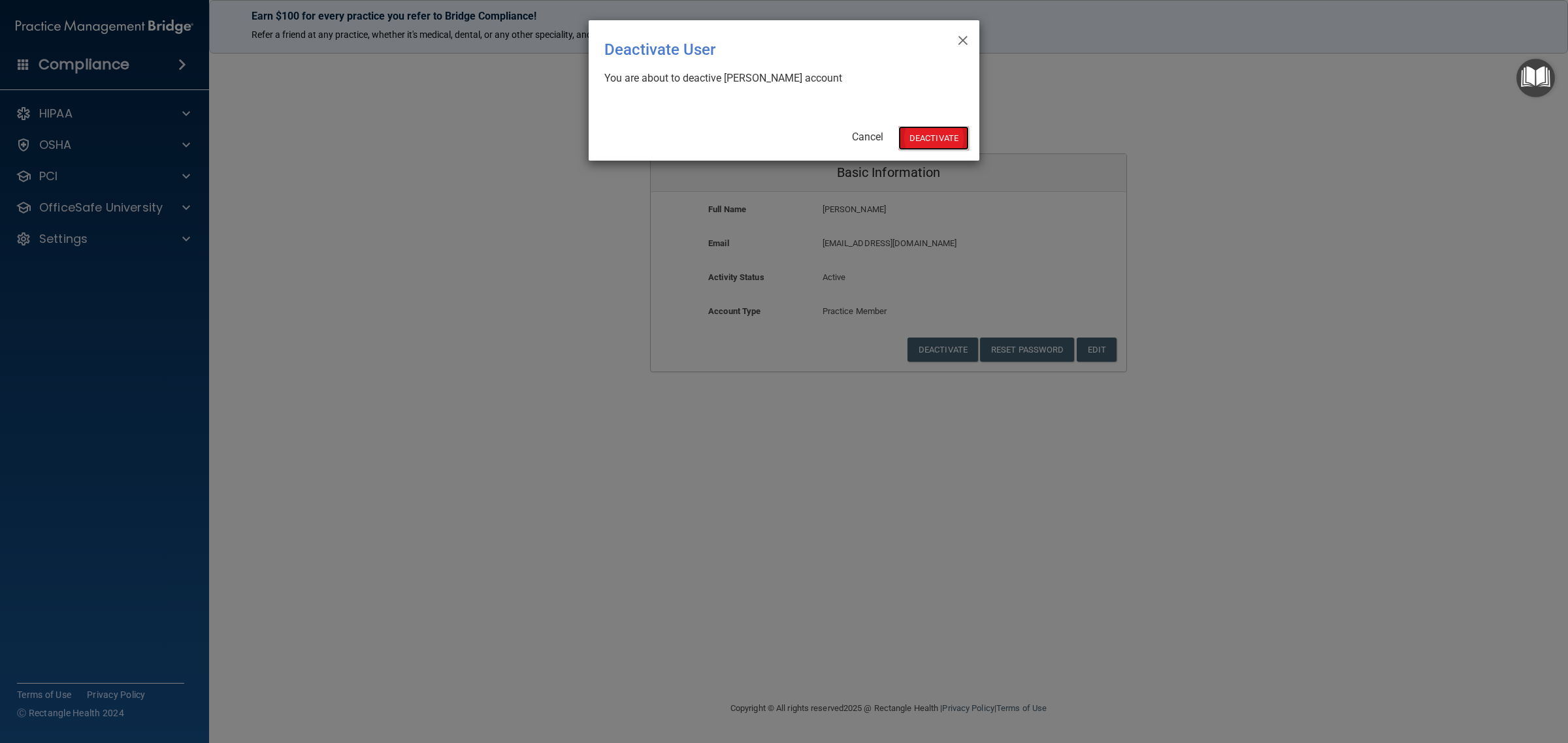
click at [925, 135] on button "Deactivate" at bounding box center [933, 138] width 71 height 24
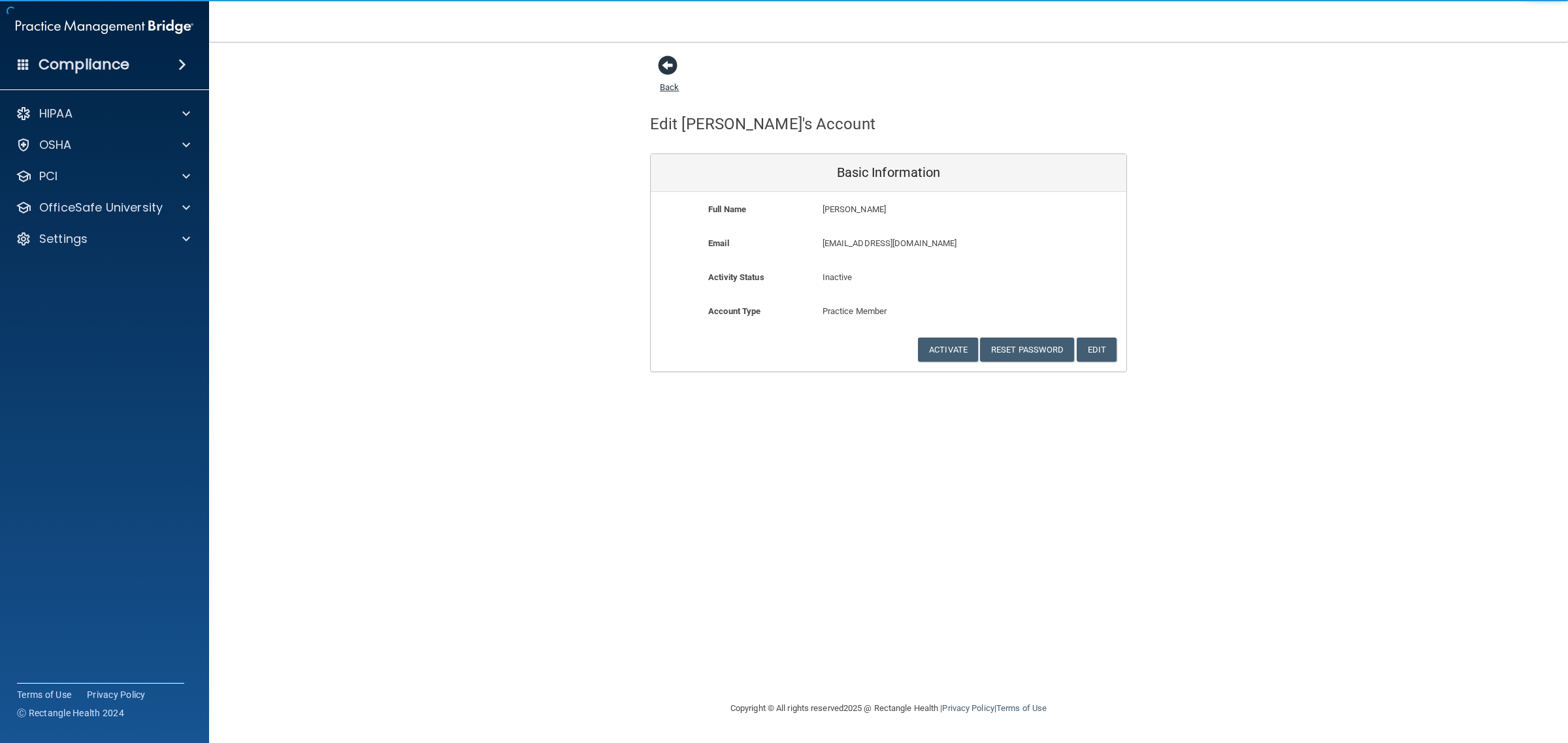
click at [673, 87] on link "Back" at bounding box center [669, 79] width 19 height 26
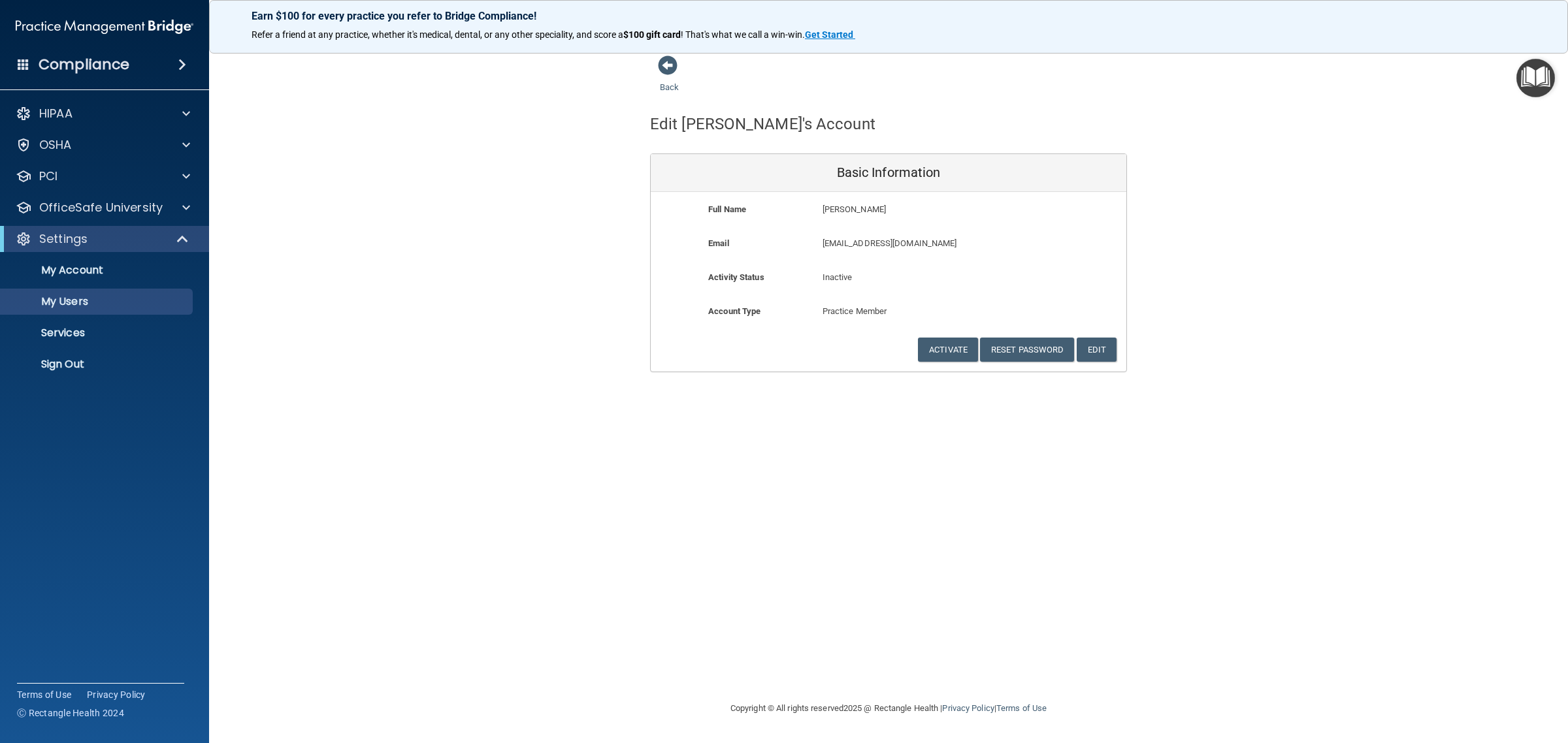
select select "20"
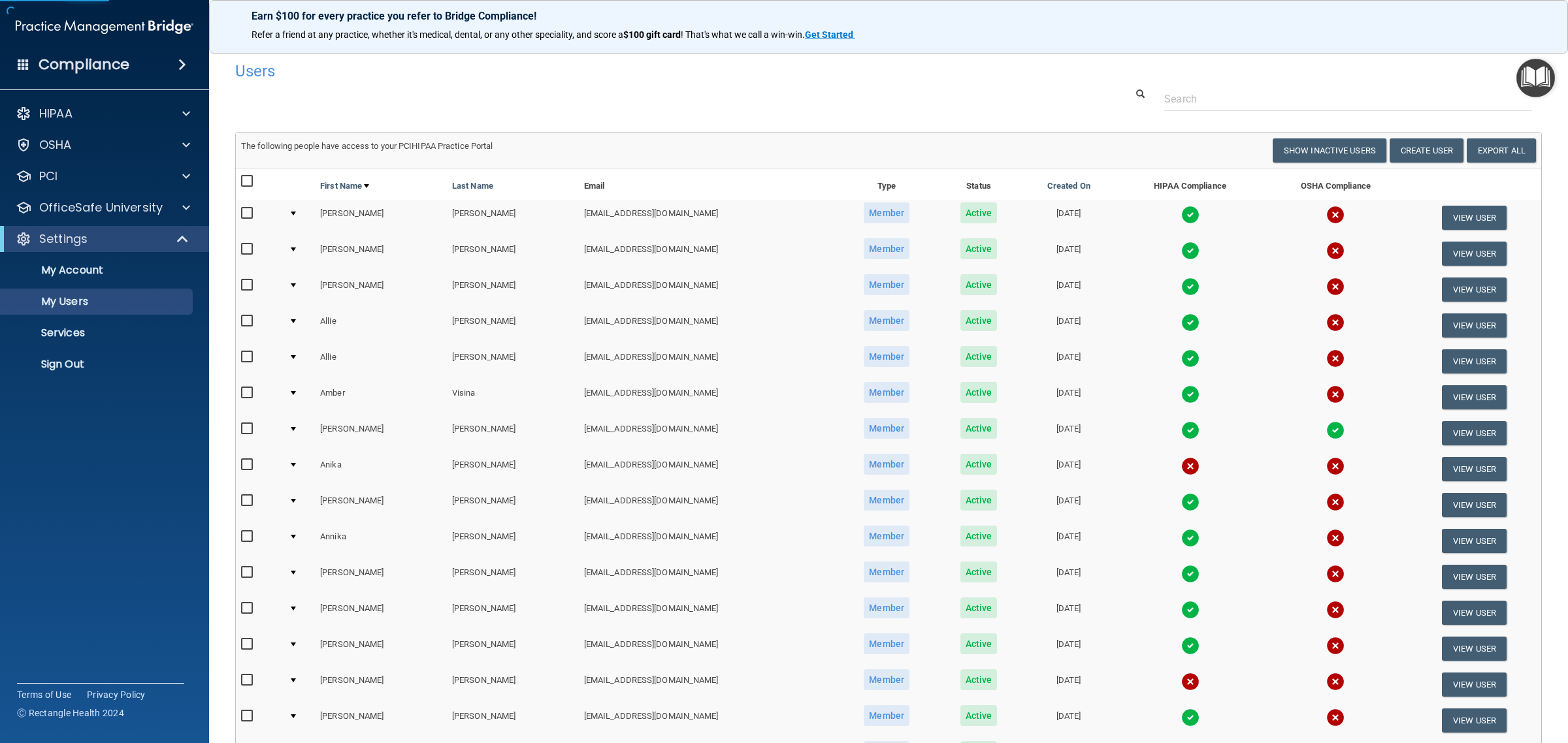
scroll to position [245, 0]
